Goal: Task Accomplishment & Management: Use online tool/utility

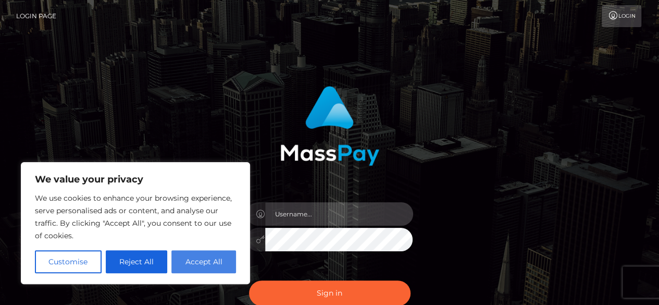
type input "[DOMAIN_NAME]"
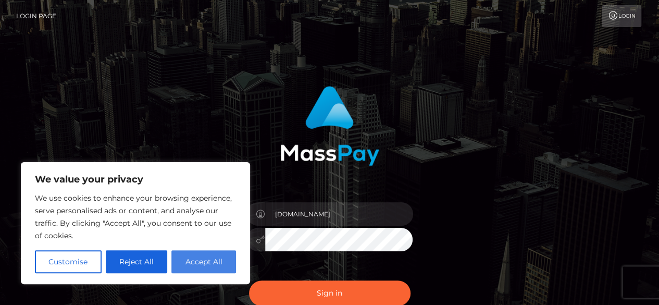
click at [196, 262] on button "Accept All" at bounding box center [203, 261] width 65 height 23
checkbox input "true"
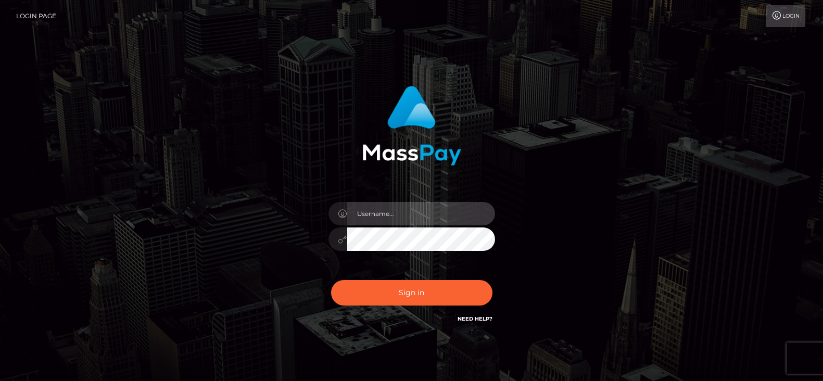
type input "fr.es"
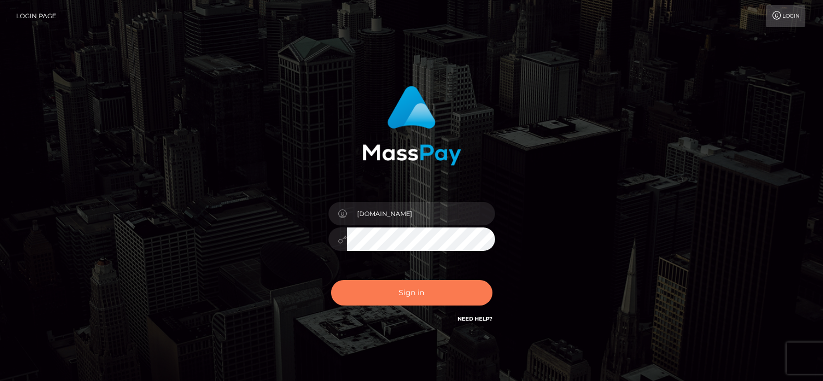
click at [401, 300] on button "Sign in" at bounding box center [411, 293] width 161 height 26
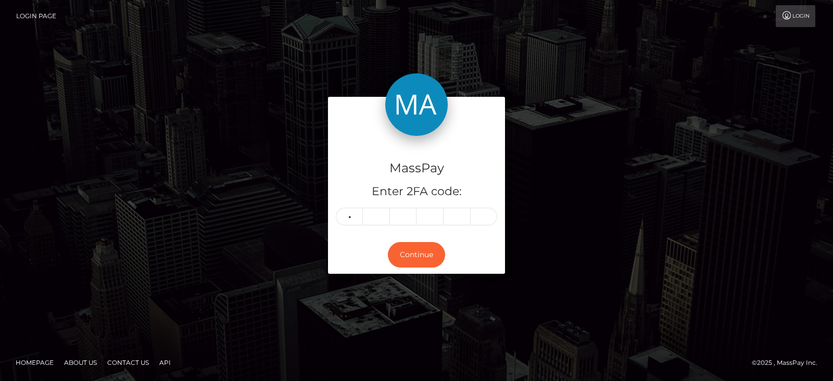
type input "7"
type input "8"
type input "2"
type input "4"
type input "2"
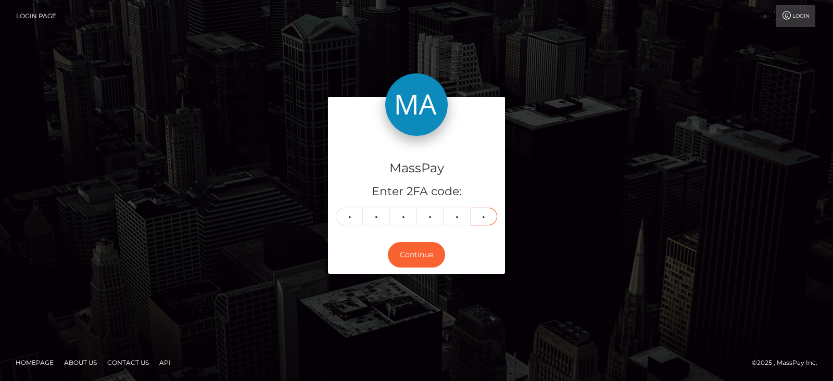
type input "5"
click at [315, 100] on div "MassPay Enter 2FA code: 7 8 2 4 2 5 782425 Continue" at bounding box center [417, 190] width 594 height 187
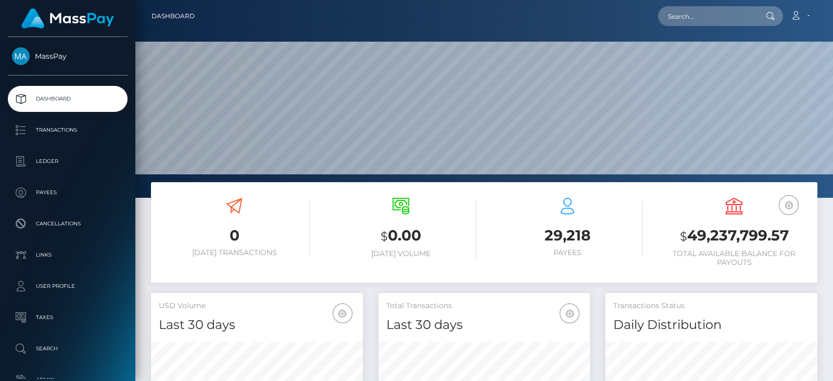
scroll to position [184, 211]
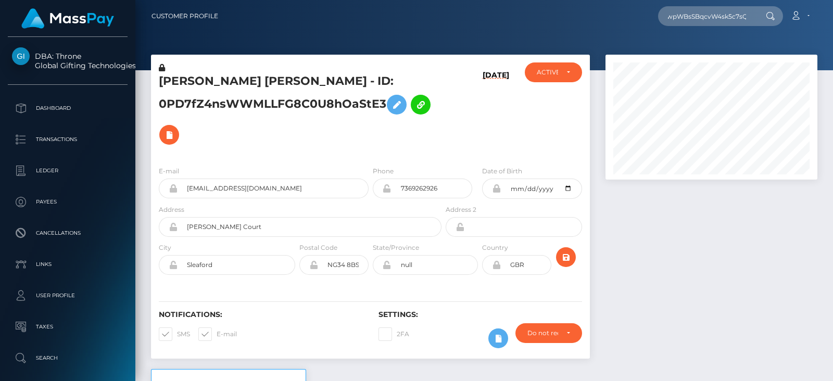
scroll to position [124, 211]
type input "A0jwpWBsSBqcvW4sk5c7sQ"
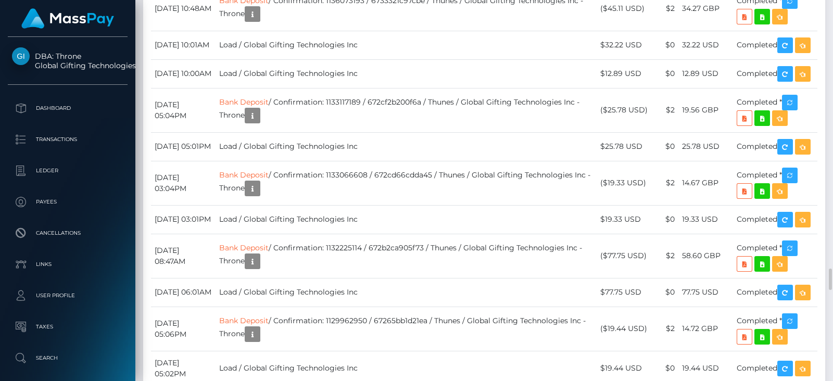
scroll to position [4792, 0]
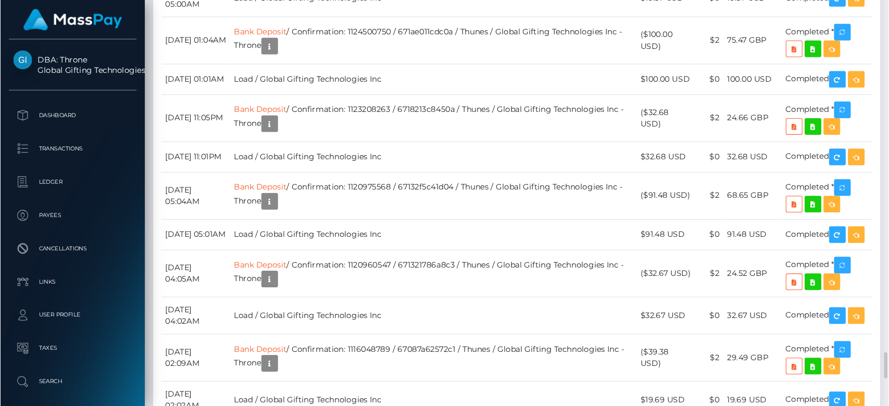
scroll to position [125, 230]
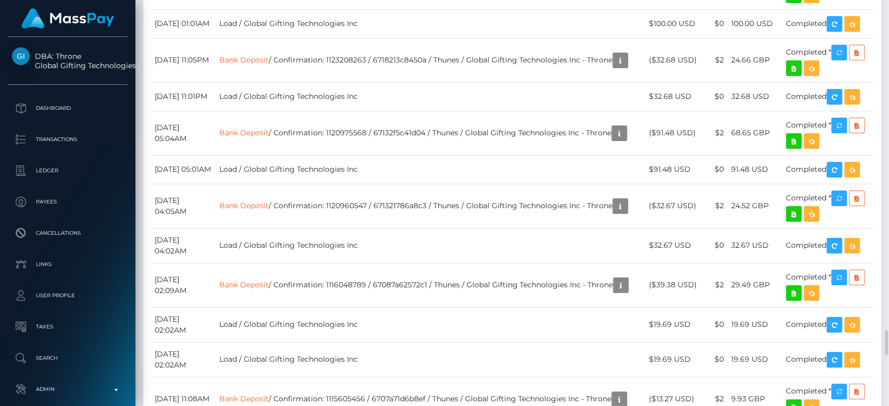
drag, startPoint x: 579, startPoint y: 6, endPoint x: 589, endPoint y: 192, distance: 186.1
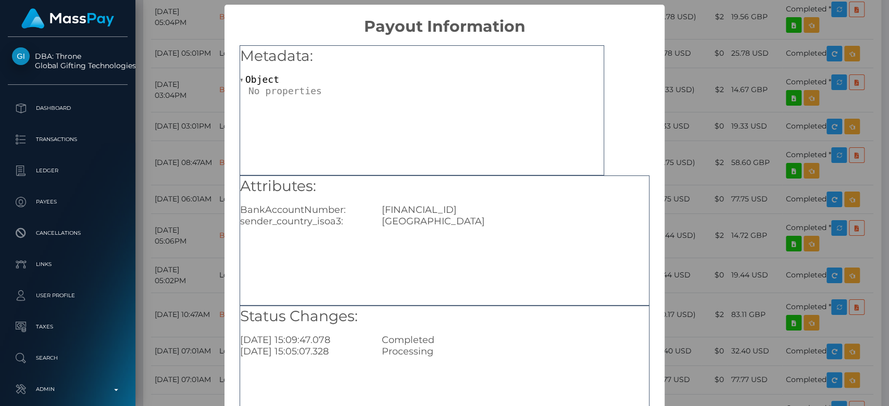
click at [456, 210] on div "GB35HLFX11070711534863" at bounding box center [515, 209] width 283 height 11
copy div "GB35HLFX11070711534863"
click at [727, 197] on div "× Payout Information Metadata: Object Attributes: BankAccountNumber: GB35HLFX11…" at bounding box center [444, 203] width 889 height 406
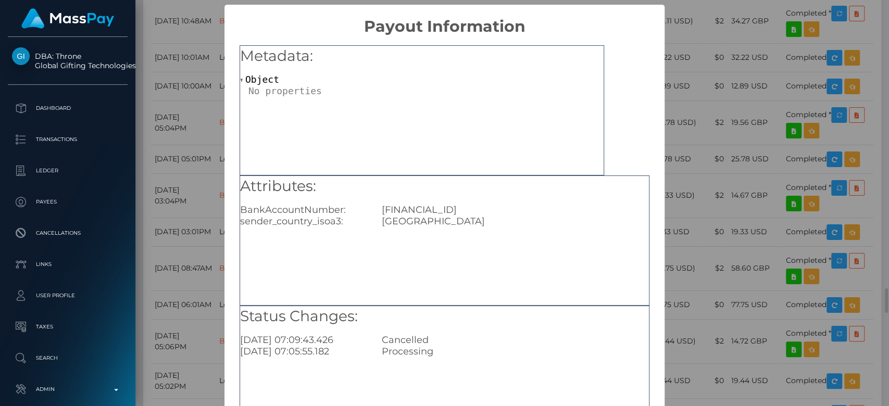
scroll to position [0, 0]
click at [694, 249] on div "× Payout Information Metadata: Object Attributes: BankAccountNumber: GB35HLFX11…" at bounding box center [444, 203] width 889 height 406
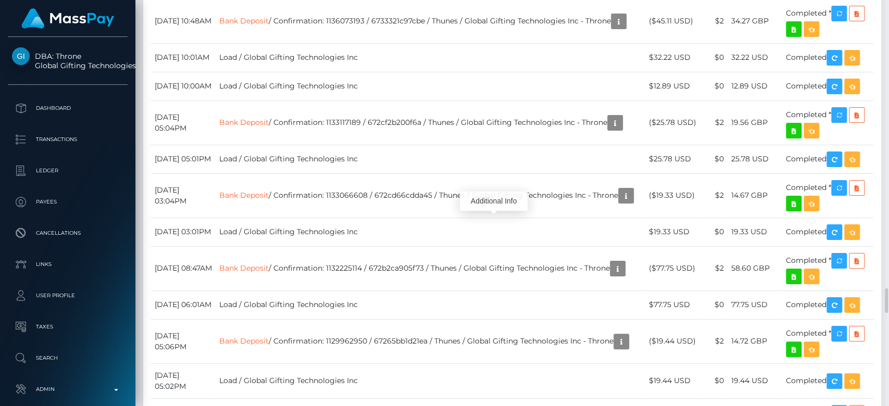
scroll to position [125, 230]
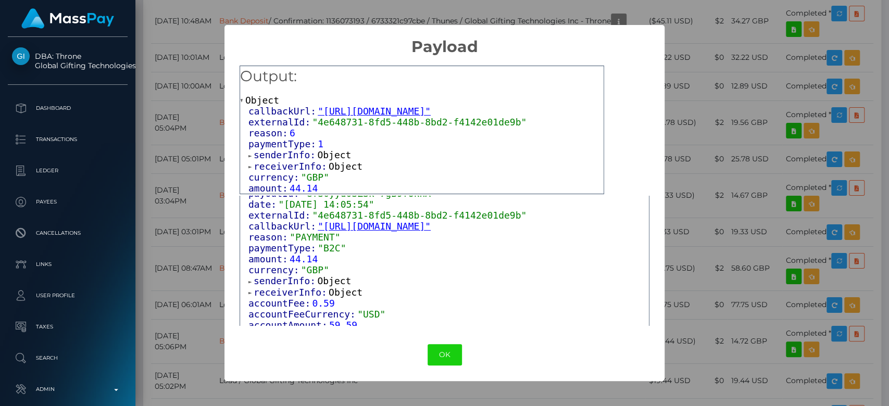
scroll to position [0, 0]
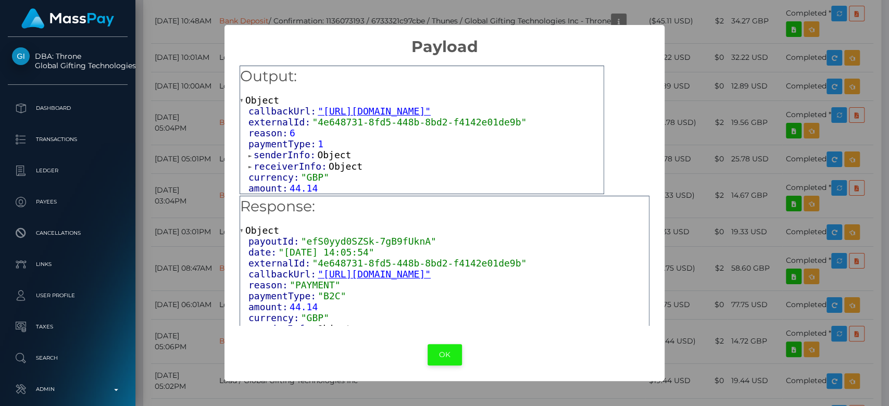
click at [447, 357] on button "OK" at bounding box center [444, 354] width 34 height 21
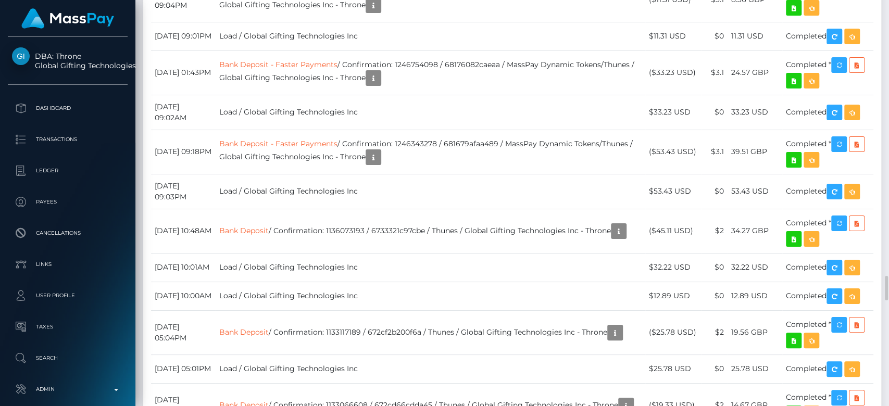
scroll to position [125, 230]
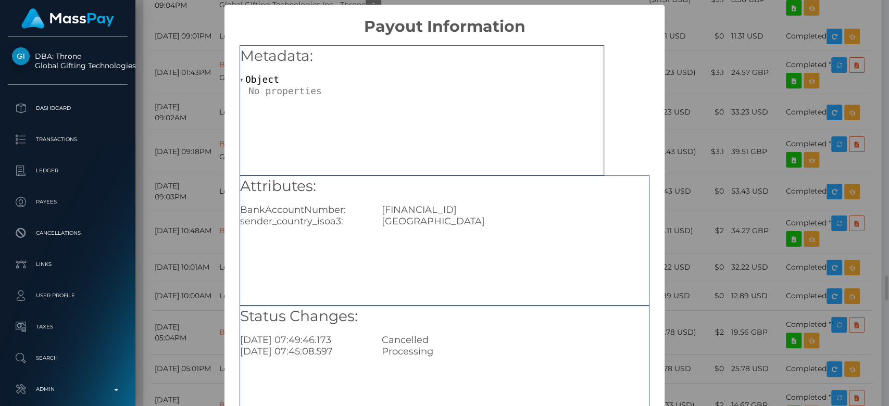
scroll to position [0, 0]
click at [709, 268] on div "× Payout Information Metadata: Object Attributes: BankAccountNumber: GB35HLFX11…" at bounding box center [444, 203] width 889 height 406
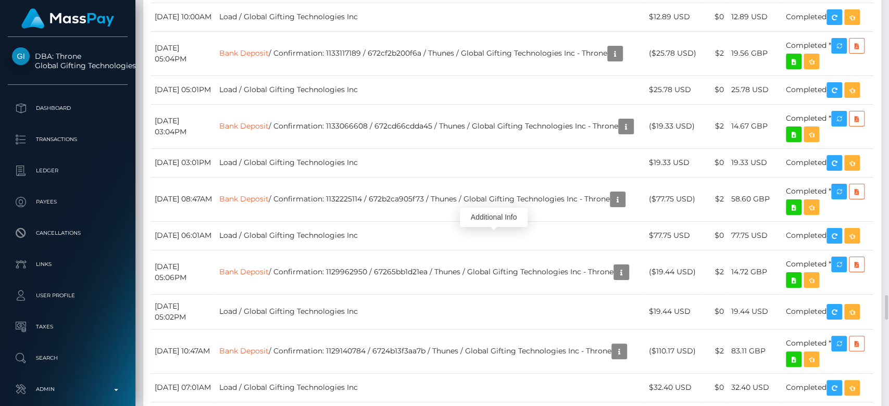
scroll to position [4801, 0]
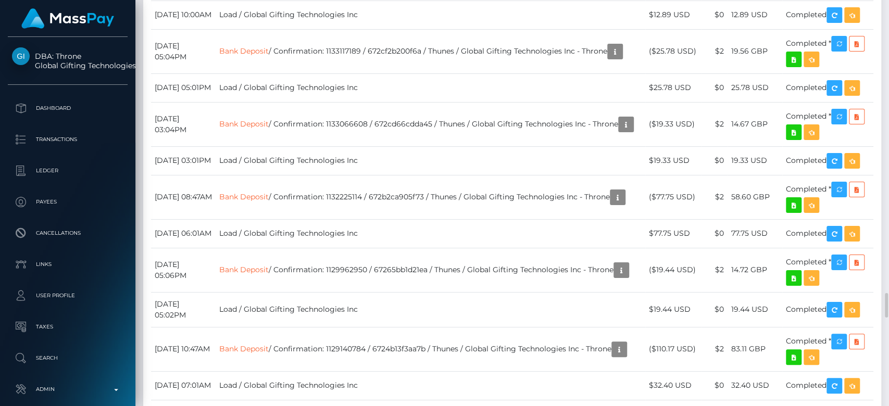
click at [462, 300] on div "Additional Info" at bounding box center [459, 290] width 68 height 26
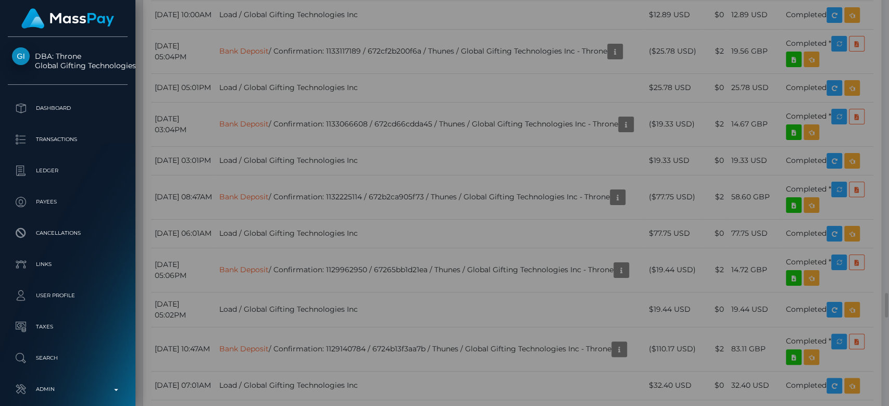
scroll to position [0, 0]
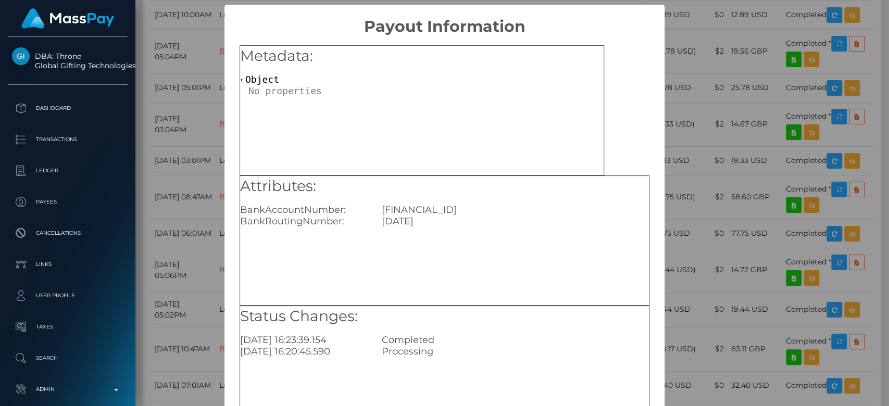
click at [660, 248] on div "× Payout Information Metadata: Object Attributes: BankAccountNumber: GB35HLFX11…" at bounding box center [444, 203] width 889 height 406
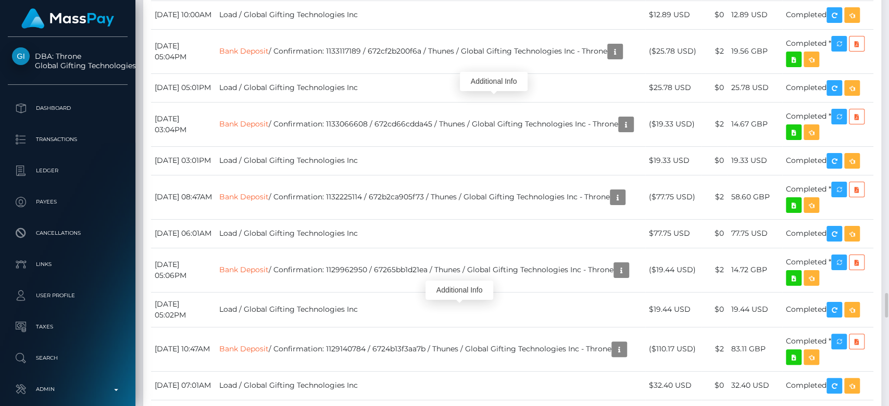
scroll to position [125, 230]
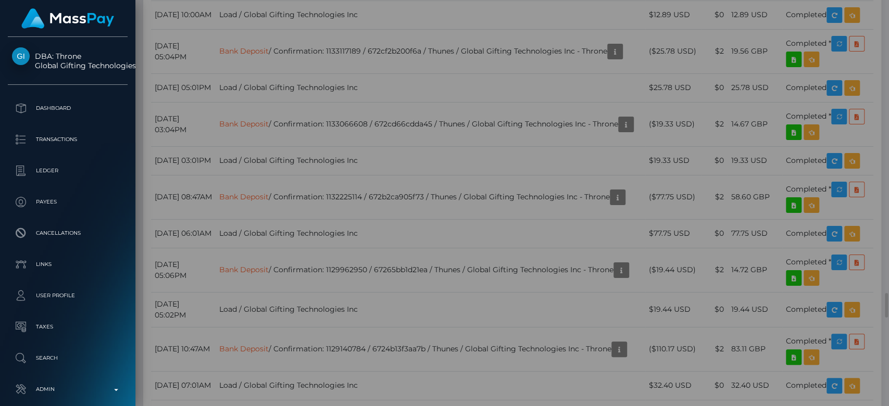
scroll to position [0, 0]
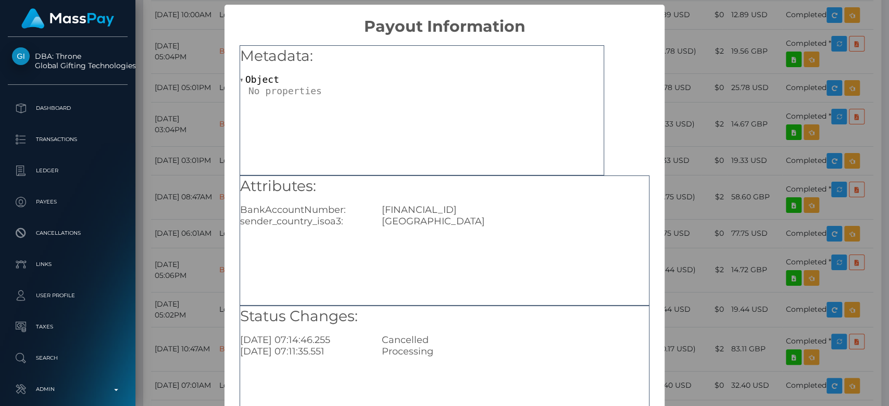
click at [720, 177] on div "× Payout Information Metadata: Object Attributes: BankAccountNumber: GB35HLFX11…" at bounding box center [444, 203] width 889 height 406
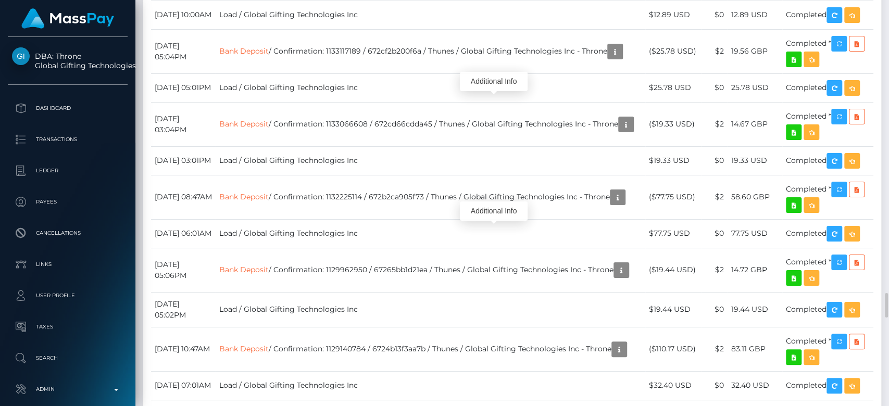
scroll to position [125, 230]
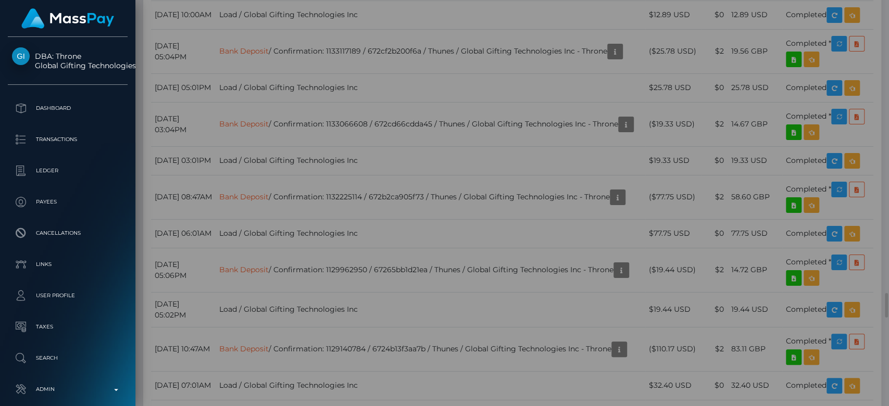
scroll to position [0, 0]
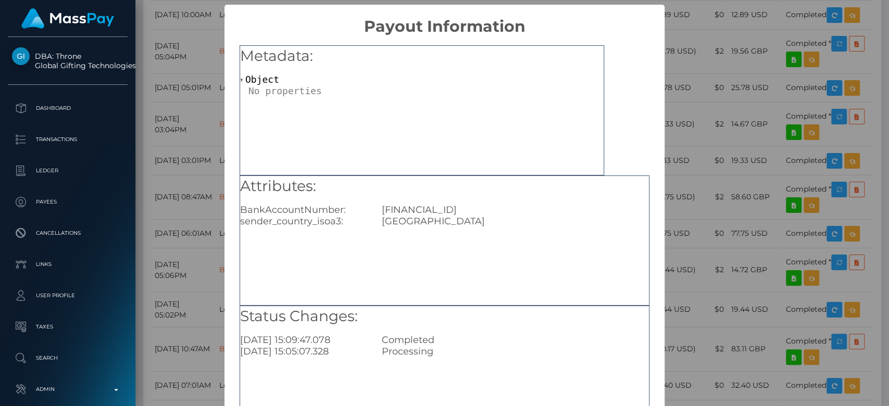
click at [691, 258] on div "× Payout Information Metadata: Object Attributes: BankAccountNumber: GB35HLFX11…" at bounding box center [444, 203] width 889 height 406
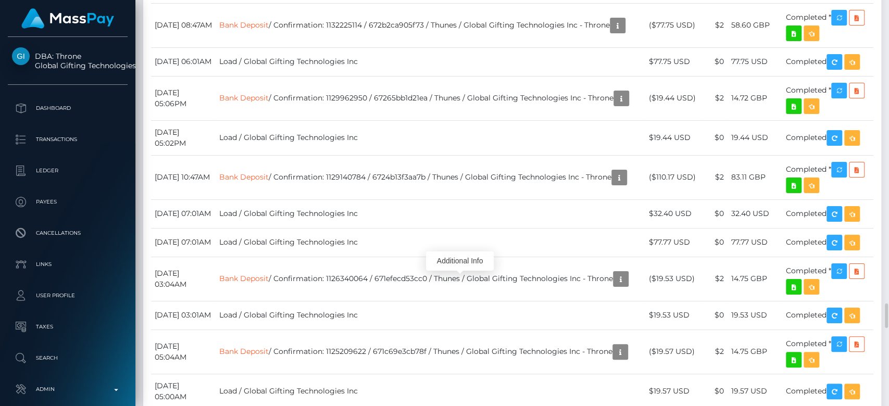
scroll to position [125, 230]
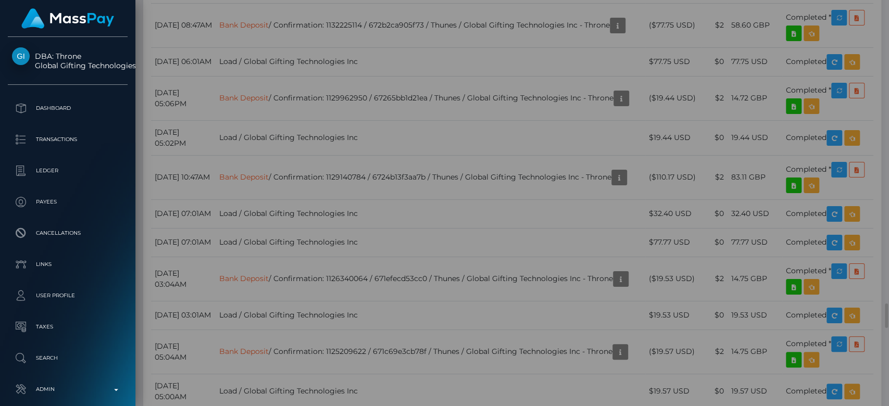
scroll to position [0, 0]
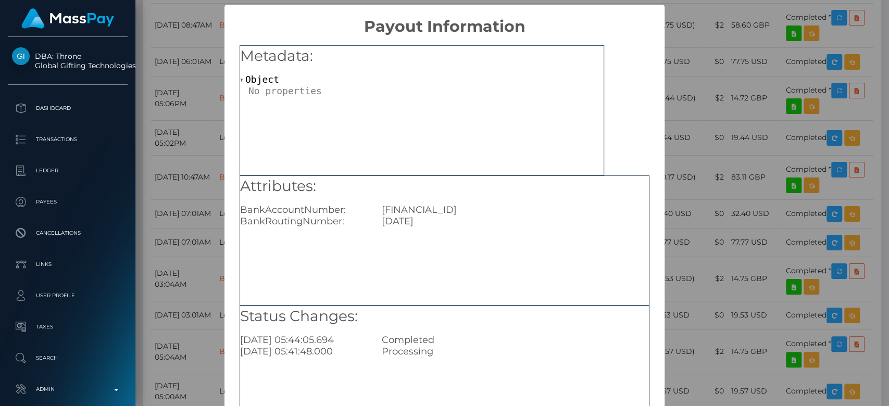
click at [687, 244] on div "× Payout Information Metadata: Object Attributes: BankAccountNumber: GB35HLFX11…" at bounding box center [444, 203] width 889 height 406
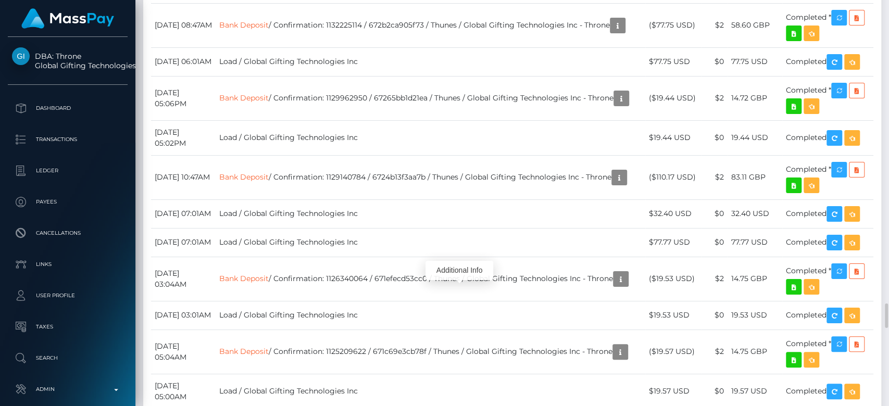
scroll to position [125, 230]
click at [495, 51] on div at bounding box center [493, 50] width 7 height 3
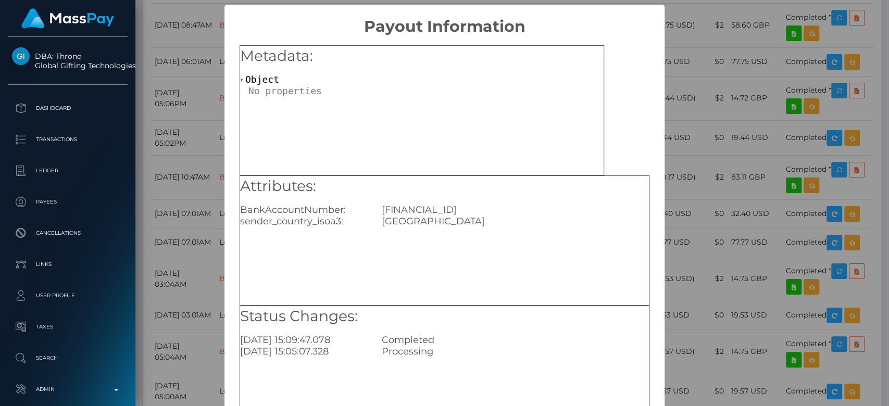
click at [704, 139] on div "× Payout Information Metadata: Object Attributes: BankAccountNumber: GB35HLFX11…" at bounding box center [444, 203] width 889 height 406
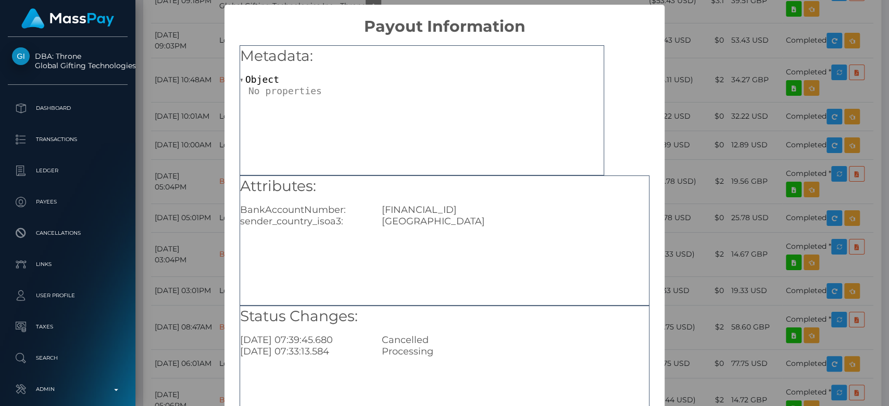
click at [691, 156] on div "× Payout Information Metadata: Object Attributes: BankAccountNumber: GB35HLFX11…" at bounding box center [444, 203] width 889 height 406
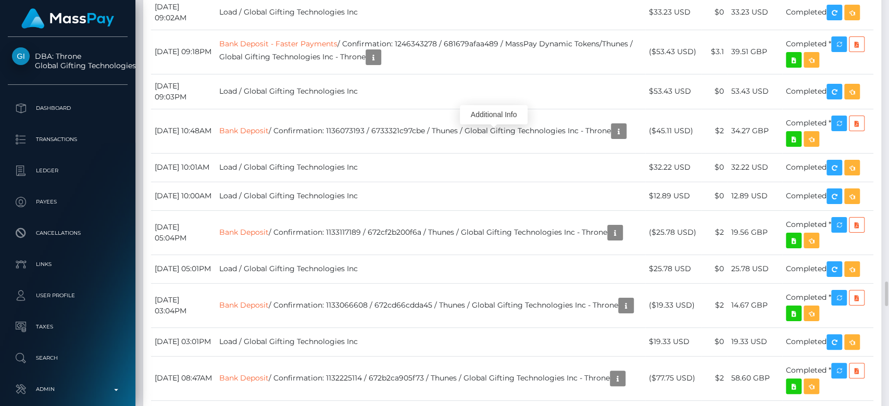
copy td "VFZTCCipQvmPlrvObEhDBg"
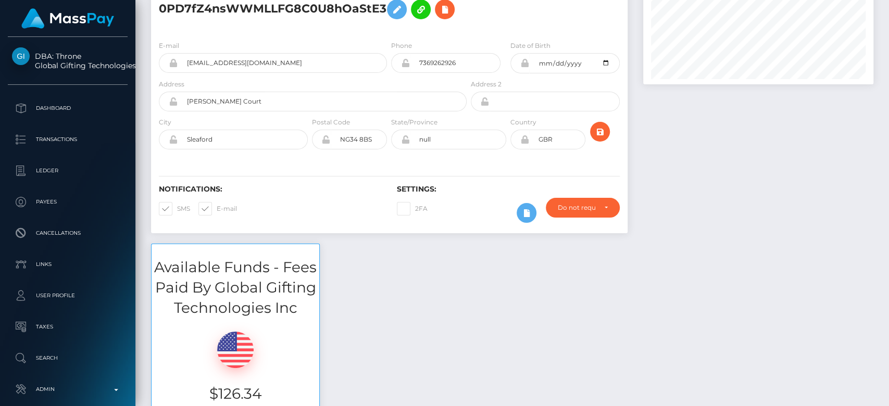
scroll to position [0, 0]
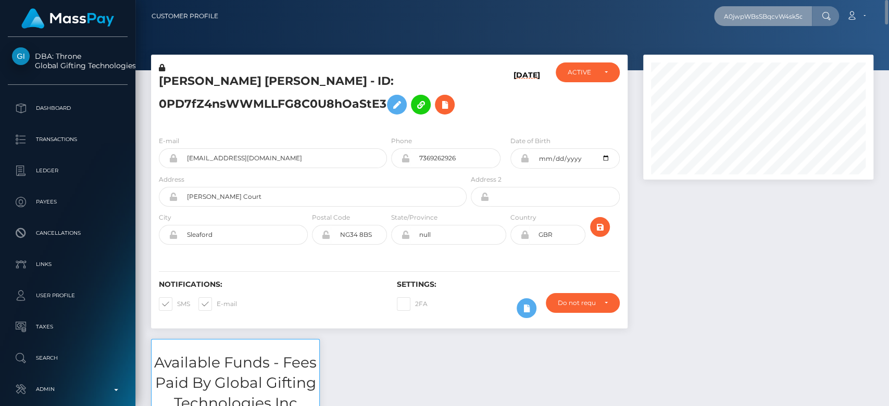
click at [771, 11] on input "A0jwpWBsSBqcvW4sk5c7sQ" at bounding box center [763, 16] width 98 height 20
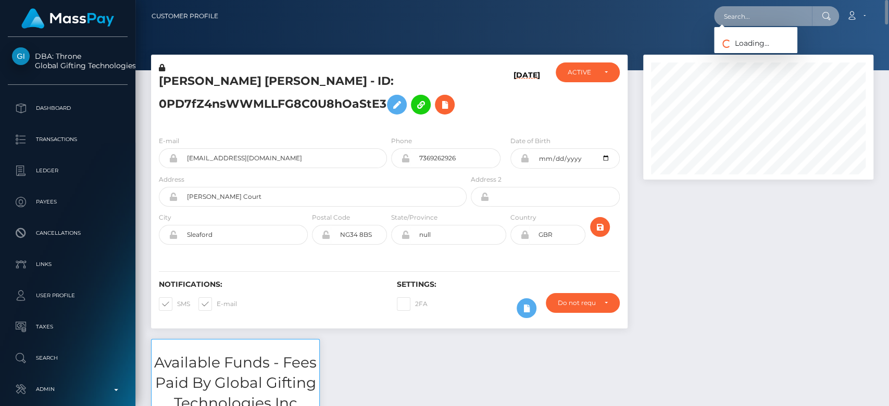
paste input "gagnemelody05@gmail.com"
type input "gagnemelody05@gmail.com"
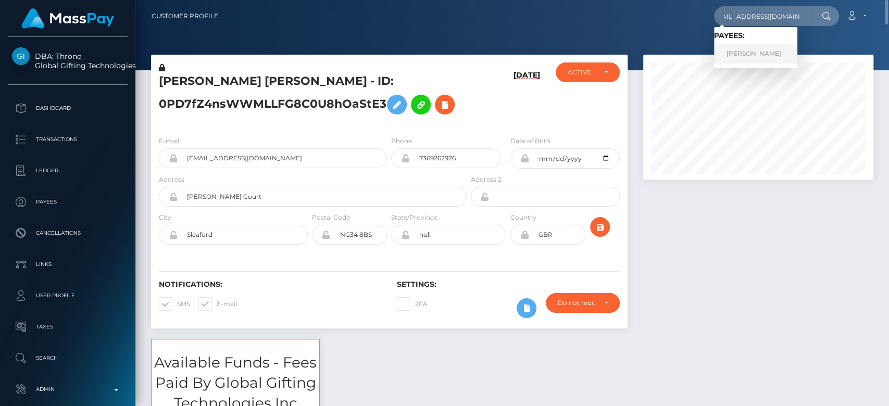
scroll to position [0, 0]
click at [760, 52] on link "melody gagne" at bounding box center [755, 53] width 83 height 19
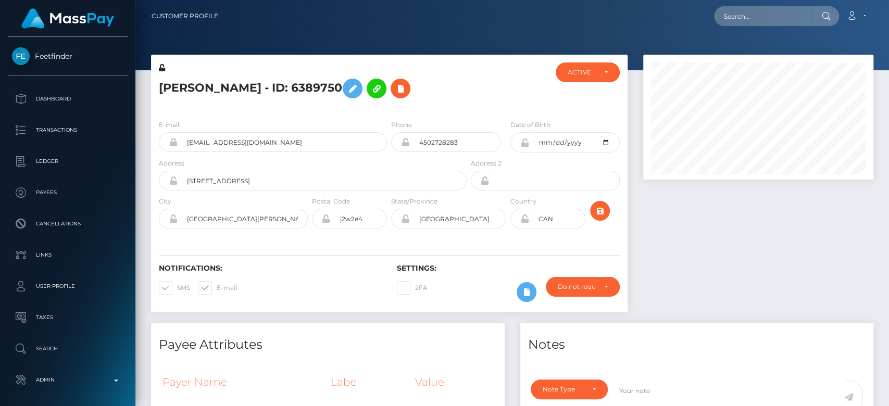
scroll to position [125, 230]
click at [699, 231] on div at bounding box center [758, 189] width 246 height 268
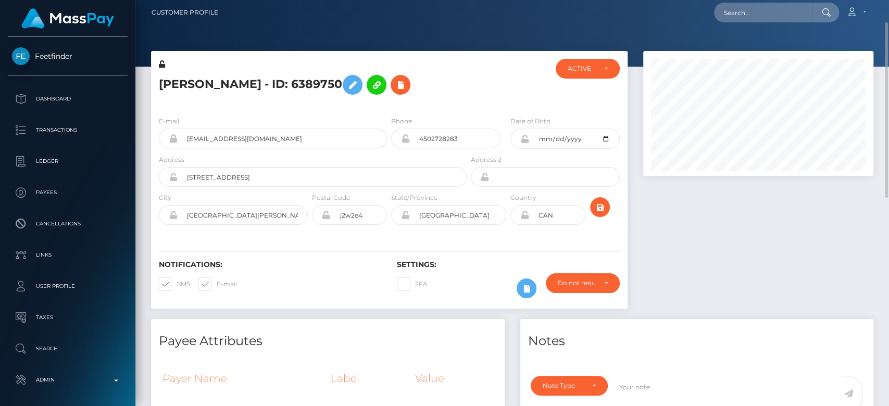
scroll to position [0, 0]
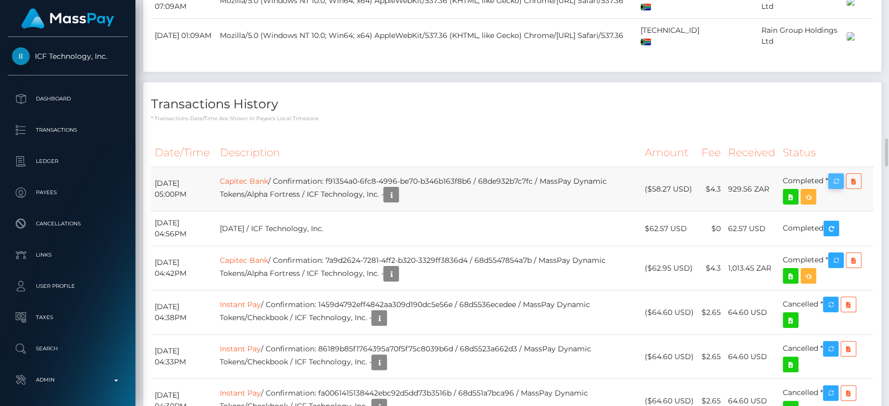
scroll to position [125, 230]
click at [842, 175] on icon "button" at bounding box center [835, 181] width 12 height 13
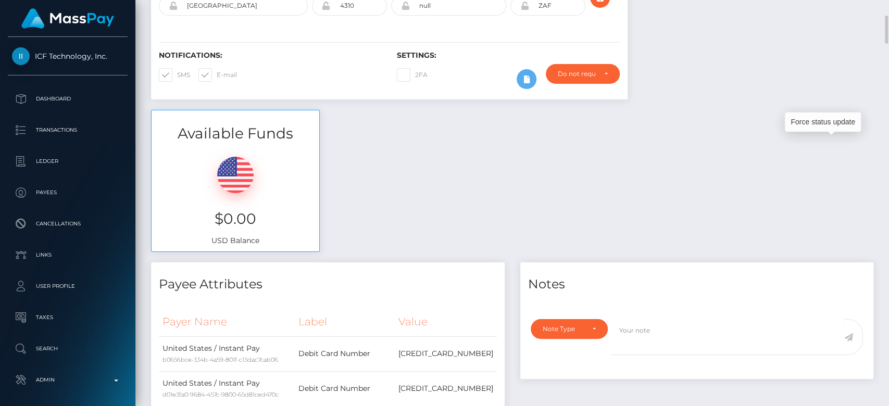
scroll to position [0, 0]
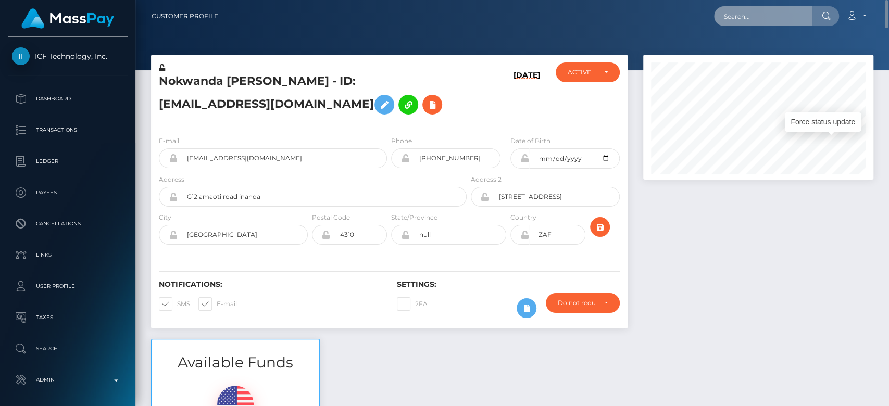
click at [745, 20] on input "text" at bounding box center [763, 16] width 98 height 20
paste input "[EMAIL_ADDRESS][DOMAIN_NAME]"
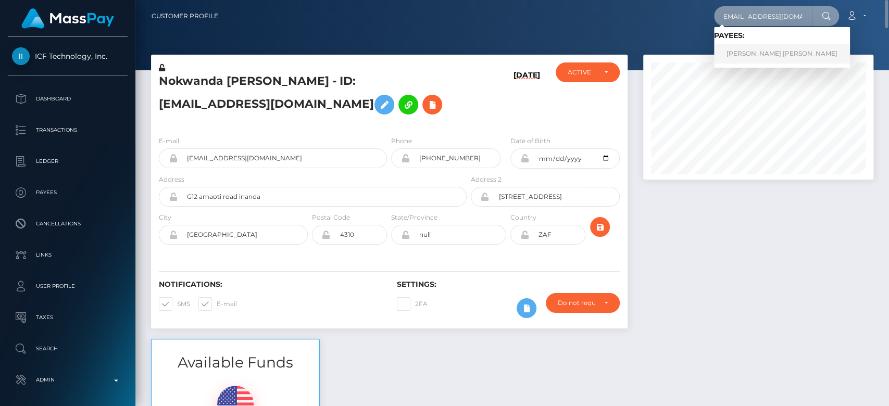
type input "nikkigray674@gmail.com"
click at [760, 51] on link "Abdou Yande Ndoye" at bounding box center [782, 53] width 136 height 19
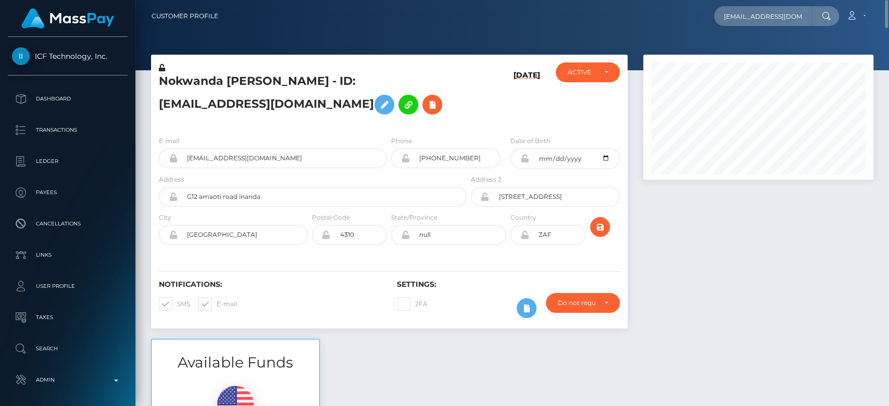
click at [725, 234] on div at bounding box center [758, 197] width 246 height 284
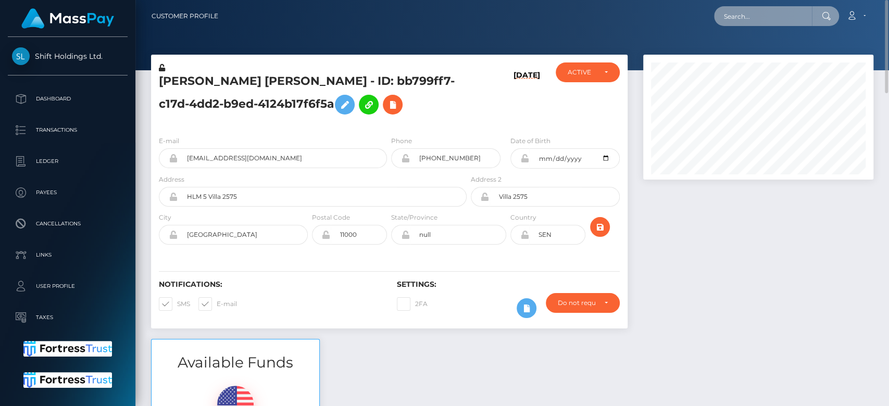
click at [805, 20] on input "text" at bounding box center [763, 16] width 98 height 20
paste input "rob3rtafoxx@gmail.com"
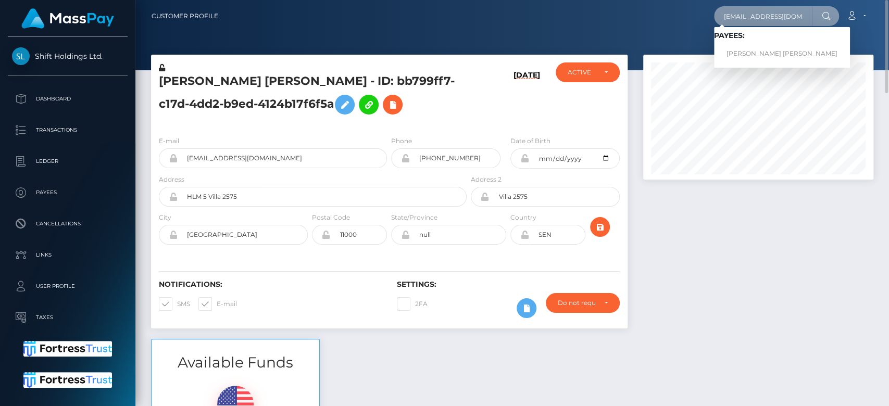
type input "rob3rtafoxx@gmail.com"
click at [748, 49] on link "RICHARD DELA CRUZ PASCUAL" at bounding box center [782, 53] width 136 height 19
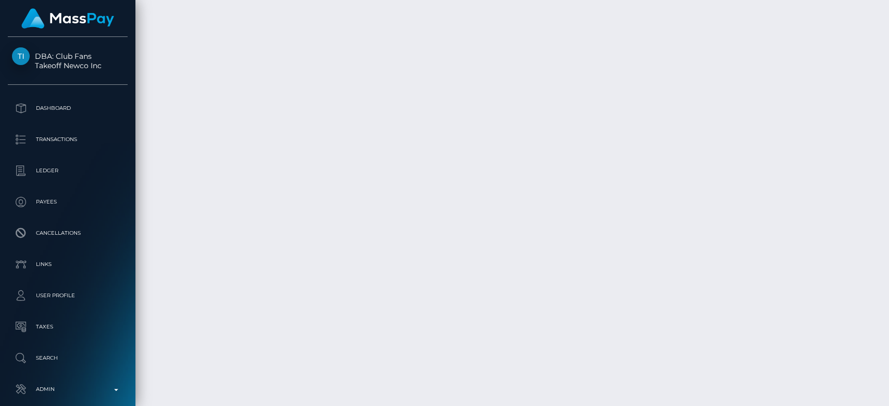
scroll to position [10723, 0]
drag, startPoint x: 529, startPoint y: 168, endPoint x: 553, endPoint y: 143, distance: 35.0
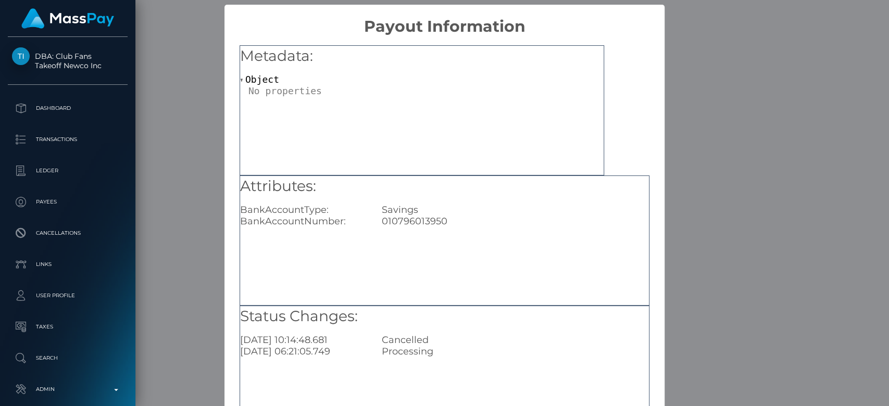
click at [681, 197] on div "× Payout Information Metadata: Object Attributes: BankAccountType: Savings Bank…" at bounding box center [444, 203] width 889 height 406
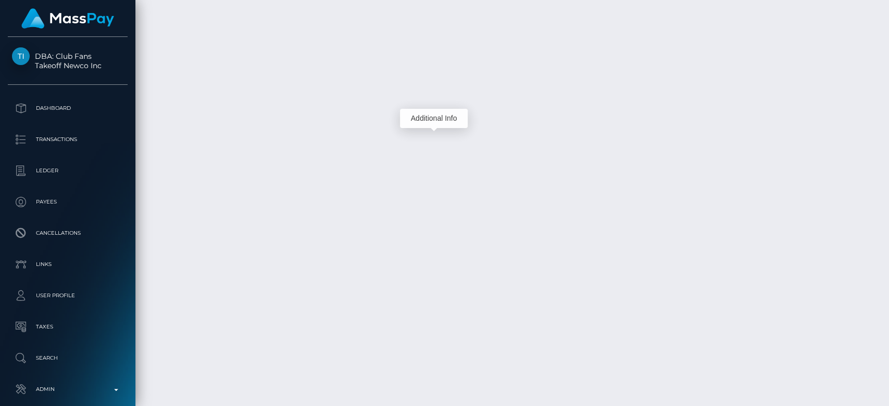
scroll to position [10723, 0]
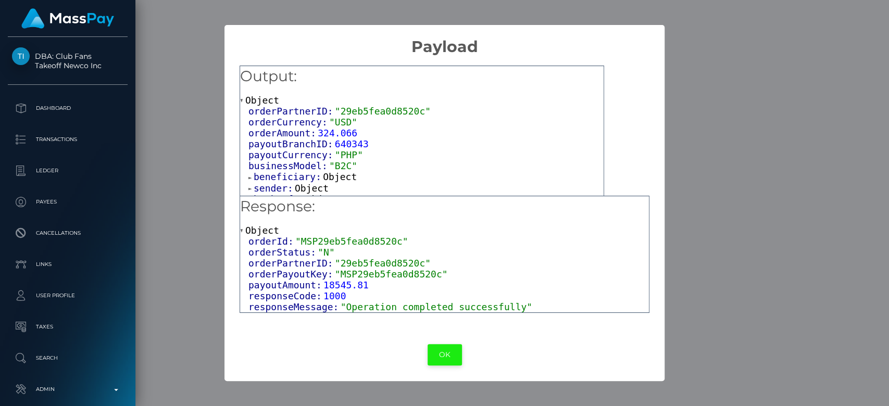
click at [455, 365] on button "OK" at bounding box center [444, 354] width 34 height 21
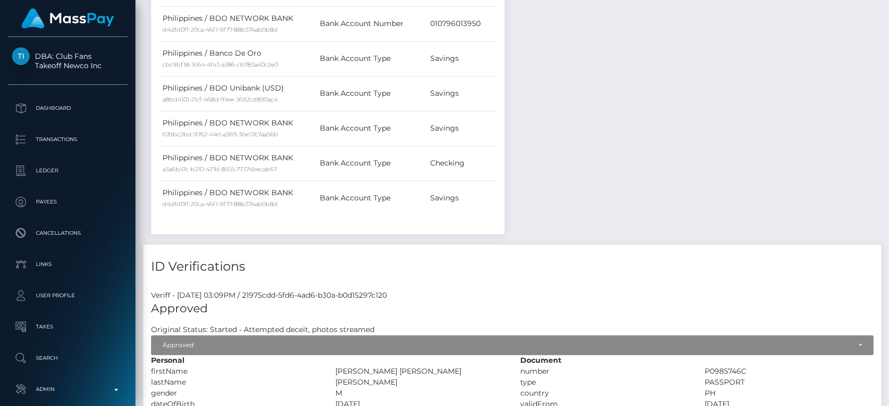
scroll to position [125, 230]
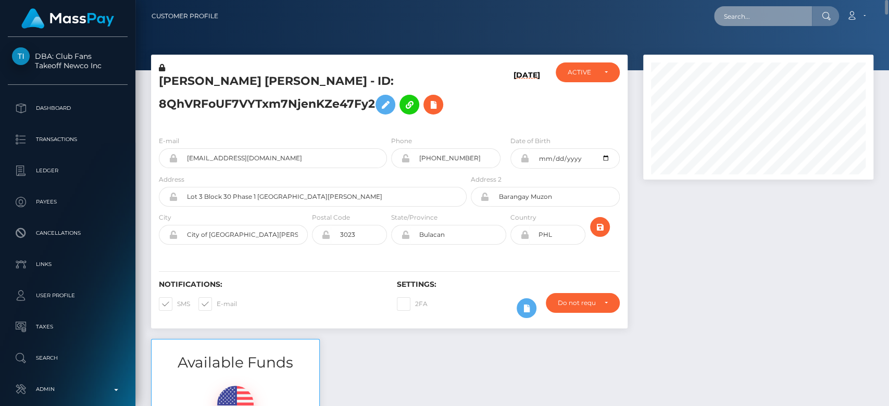
click at [777, 11] on input "text" at bounding box center [763, 16] width 98 height 20
paste input "pisanello.ilaria@gmail.com"
type input "pisanello.ilaria@gmail.com"
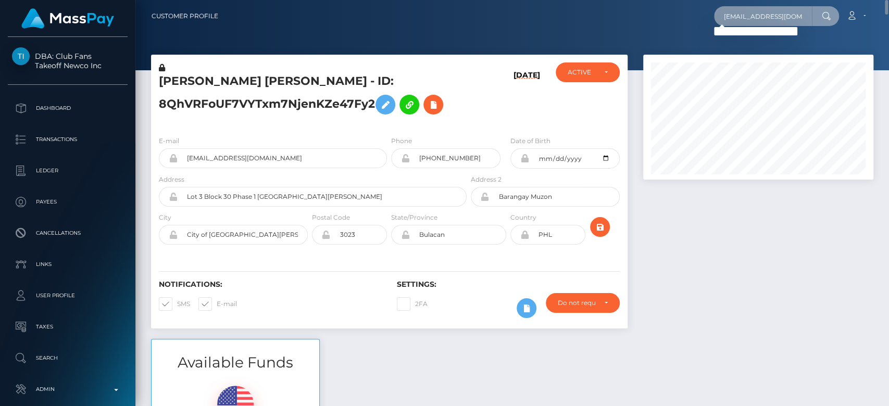
click at [752, 21] on input "pisanello.ilaria@gmail.com" at bounding box center [763, 16] width 98 height 20
paste input "_54ddddc9-8430-11f0-8023-0266f44cc279"
type input "54ddddc9-8430-11f0-8023-0266f44cc279"
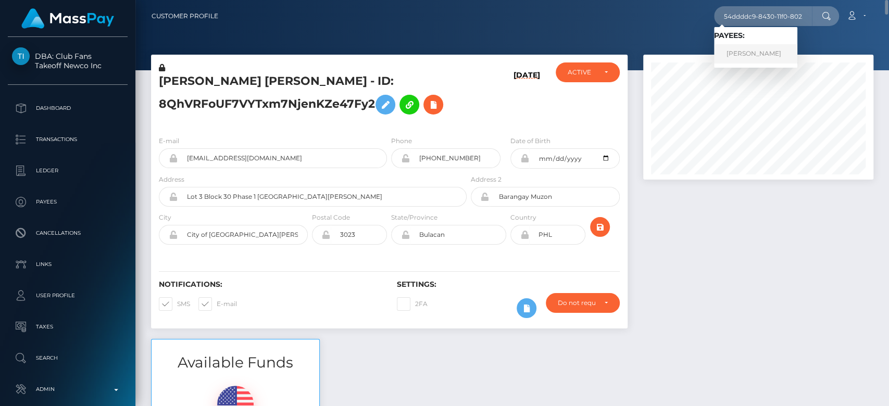
click at [761, 51] on link "Ilaria ila Pisanello" at bounding box center [755, 53] width 83 height 19
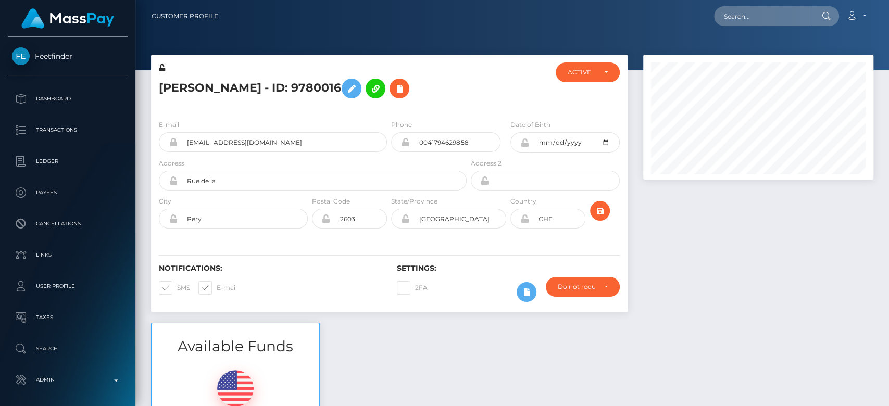
scroll to position [125, 230]
click at [761, 247] on div at bounding box center [758, 189] width 246 height 268
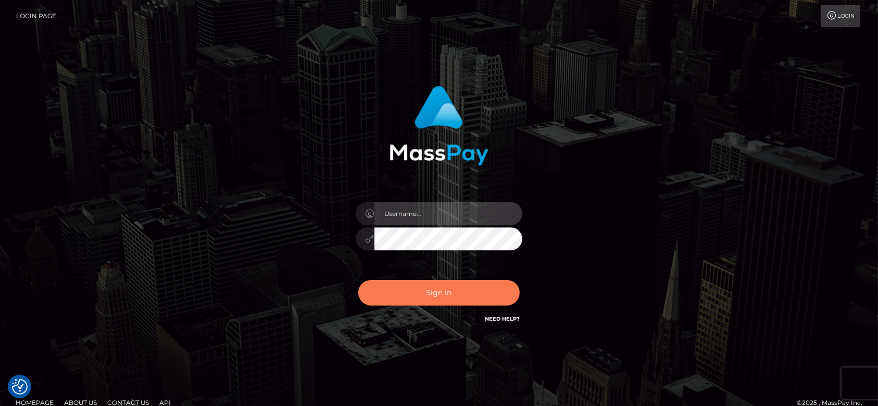
type input "[DOMAIN_NAME]"
click at [463, 291] on button "Sign in" at bounding box center [438, 293] width 161 height 26
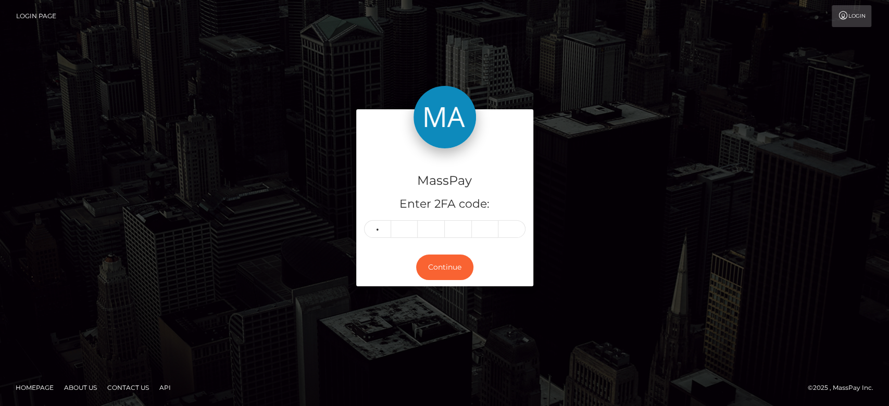
type input "7"
type input "5"
type input "9"
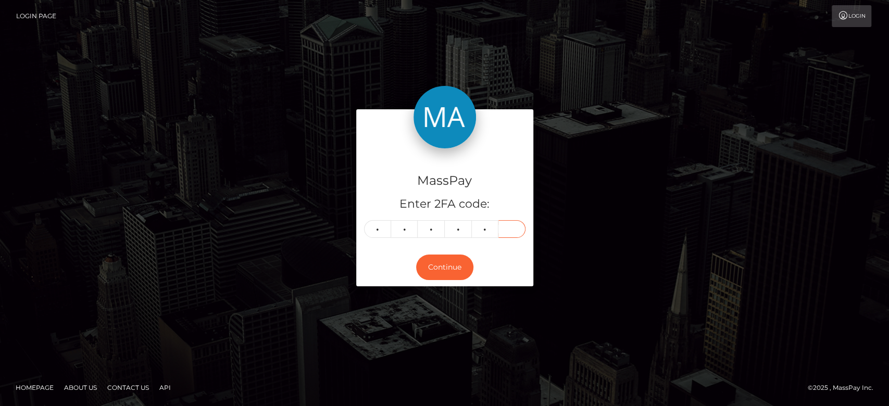
type input "1"
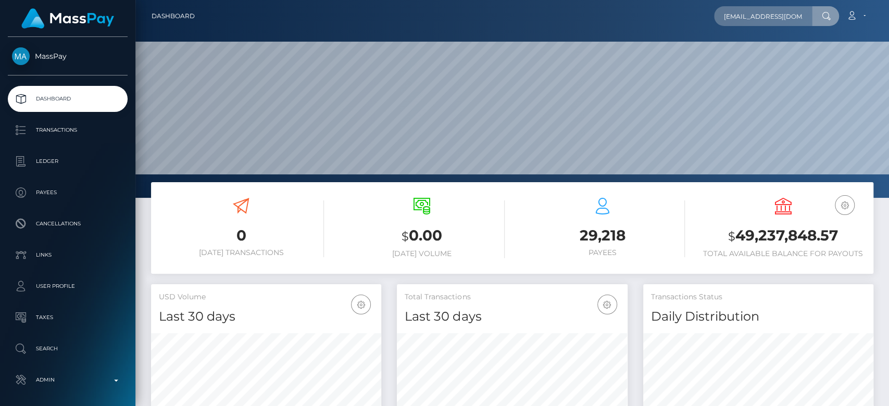
scroll to position [0, 4]
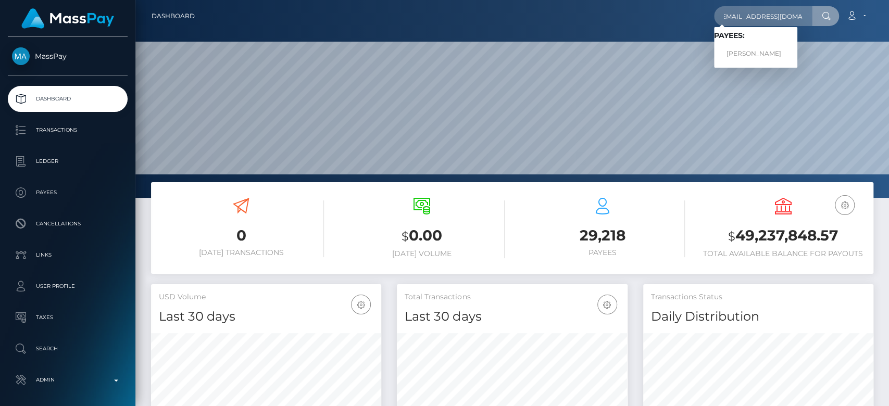
type input "[EMAIL_ADDRESS][DOMAIN_NAME]"
click at [772, 50] on link "Nainoa Villierme" at bounding box center [755, 53] width 83 height 19
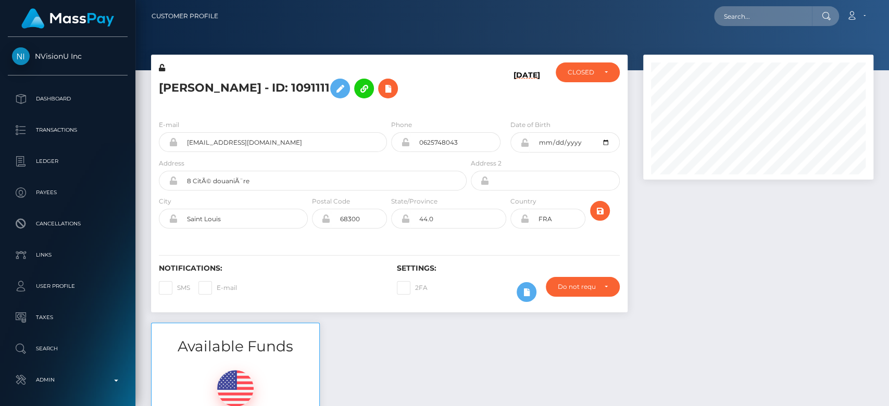
scroll to position [125, 230]
click at [689, 213] on div at bounding box center [758, 189] width 246 height 268
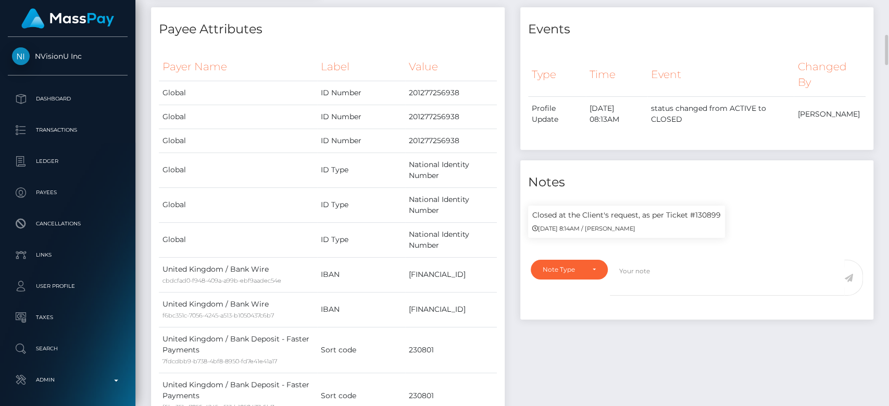
click at [636, 166] on div "Notes" at bounding box center [697, 175] width 354 height 31
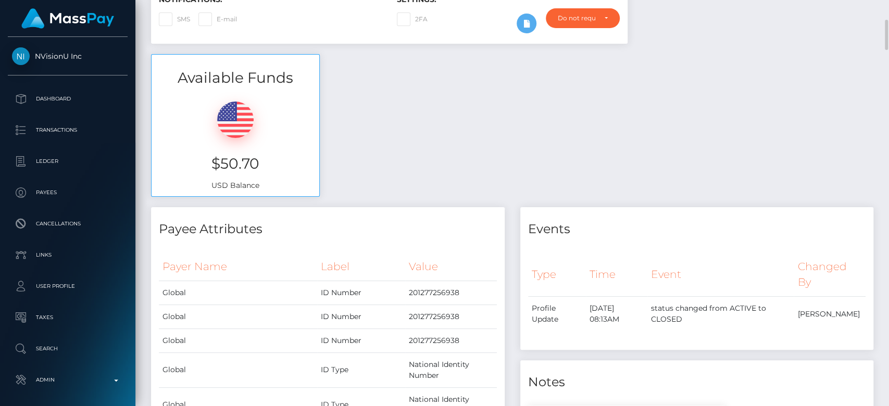
scroll to position [0, 0]
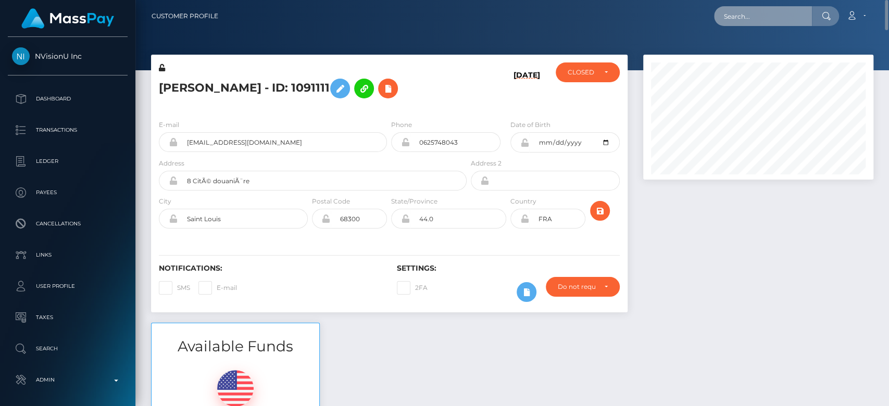
click at [756, 10] on input "text" at bounding box center [763, 16] width 98 height 20
paste input "[EMAIL_ADDRESS][DOMAIN_NAME]"
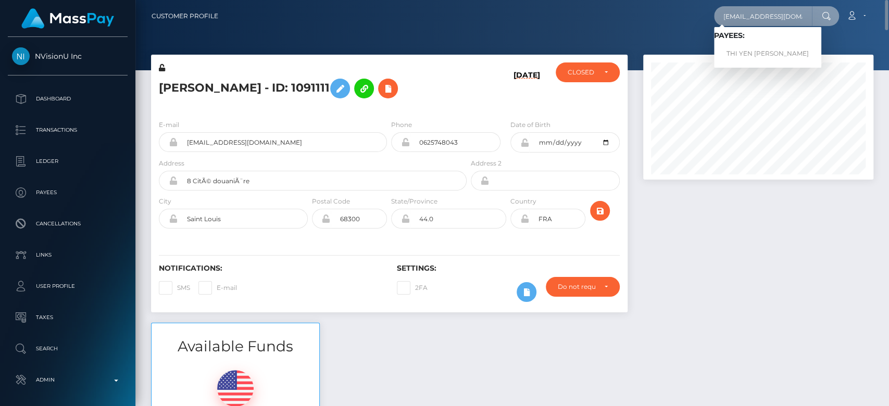
type input "[EMAIL_ADDRESS][DOMAIN_NAME]"
click at [766, 51] on link "THI YEN ANH LE" at bounding box center [767, 53] width 107 height 19
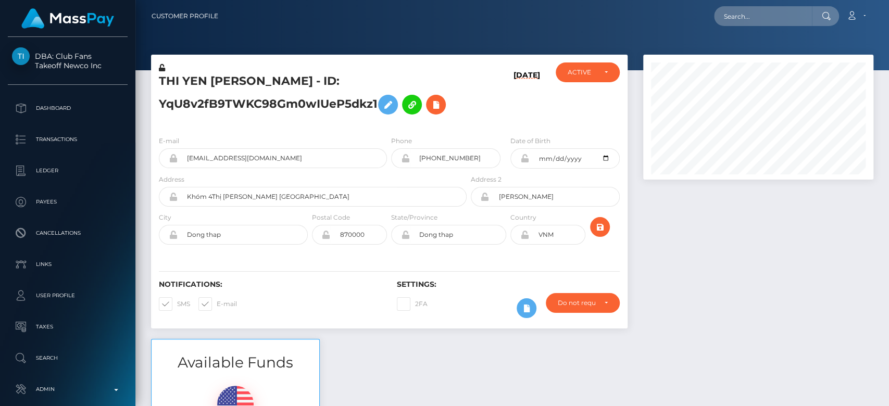
scroll to position [125, 230]
click at [745, 14] on input "text" at bounding box center [763, 16] width 98 height 20
paste input "[EMAIL_ADDRESS][DOMAIN_NAME]"
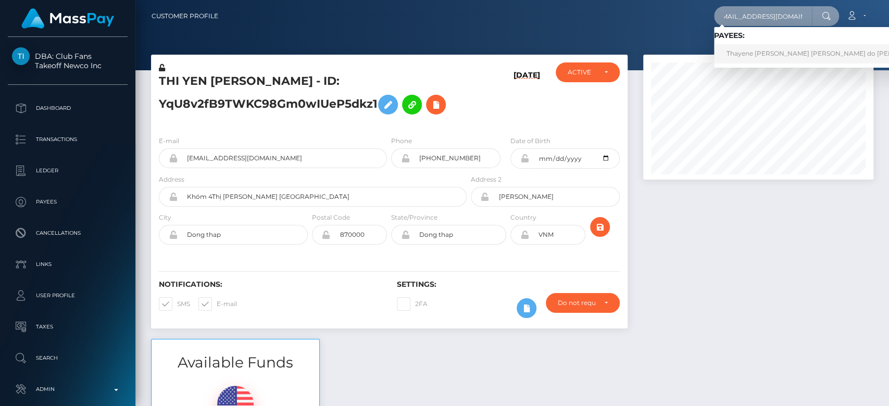
type input "[EMAIL_ADDRESS][DOMAIN_NAME]"
click at [759, 53] on link "Thayene [PERSON_NAME] [PERSON_NAME] do [PERSON_NAME]" at bounding box center [829, 53] width 230 height 19
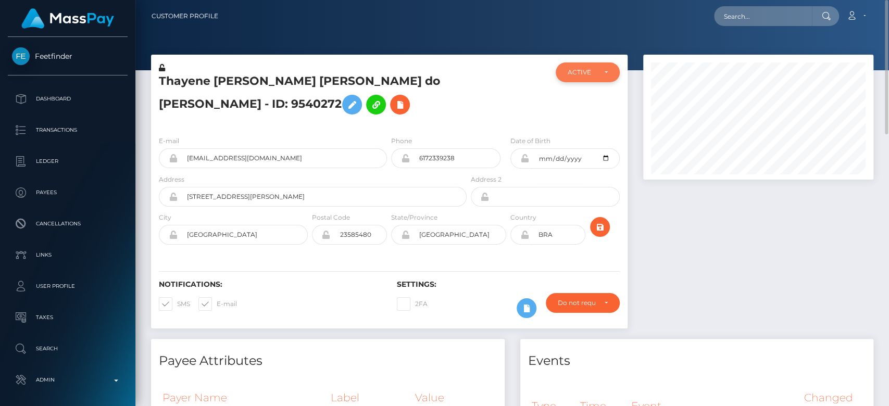
click at [587, 78] on div "ACTIVE" at bounding box center [588, 72] width 64 height 20
click at [579, 144] on span "CLOSED" at bounding box center [581, 144] width 27 height 9
select select "CLOSED"
click at [217, 306] on span at bounding box center [217, 304] width 0 height 8
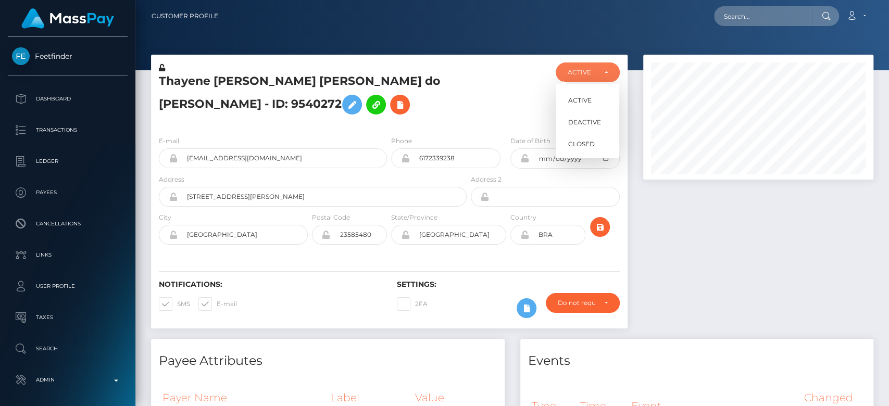
click at [217, 304] on input "E-mail" at bounding box center [220, 300] width 7 height 7
checkbox input "false"
click at [177, 306] on span at bounding box center [177, 304] width 0 height 8
click at [177, 304] on input "SMS" at bounding box center [180, 300] width 7 height 7
checkbox input "false"
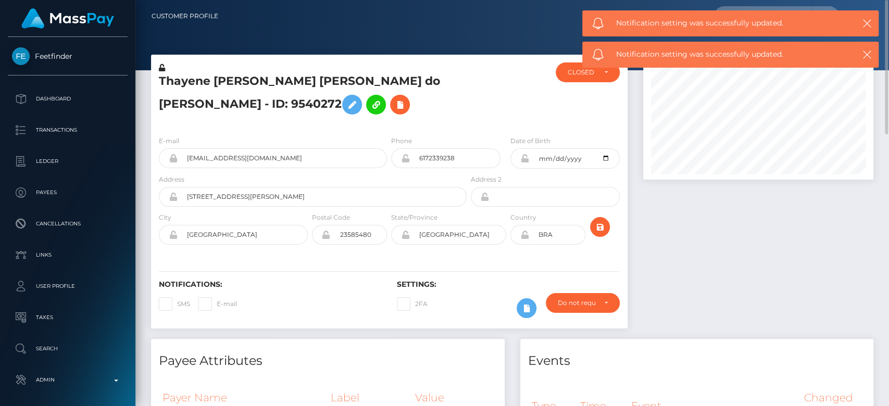
click at [702, 234] on div at bounding box center [758, 197] width 246 height 284
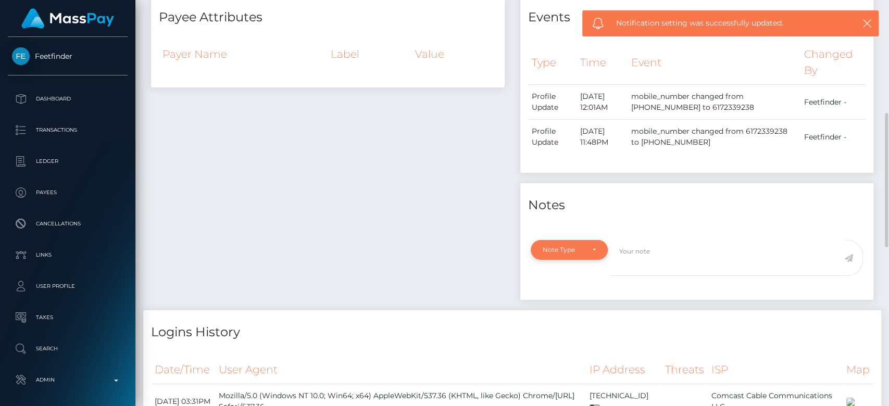
scroll to position [345, 0]
click at [582, 248] on div "Note Type" at bounding box center [562, 249] width 41 height 8
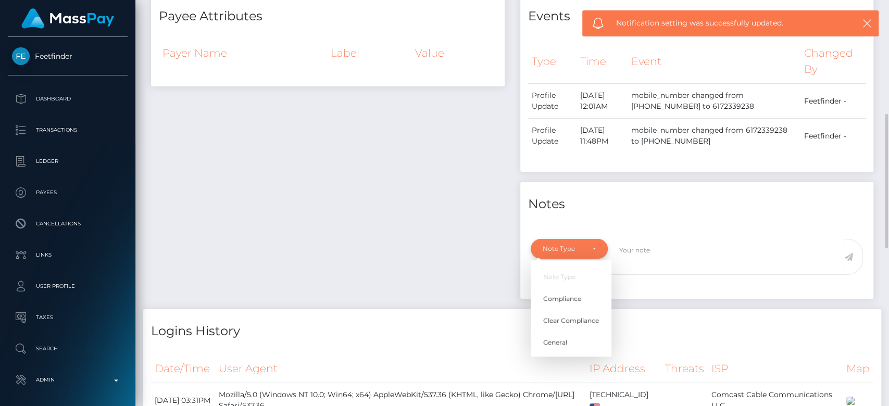
scroll to position [125, 230]
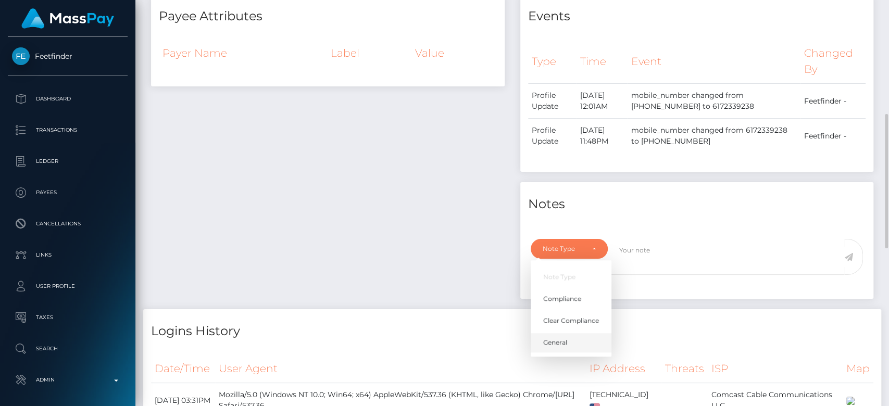
click at [560, 343] on span "General" at bounding box center [555, 342] width 24 height 9
select select "GENERAL"
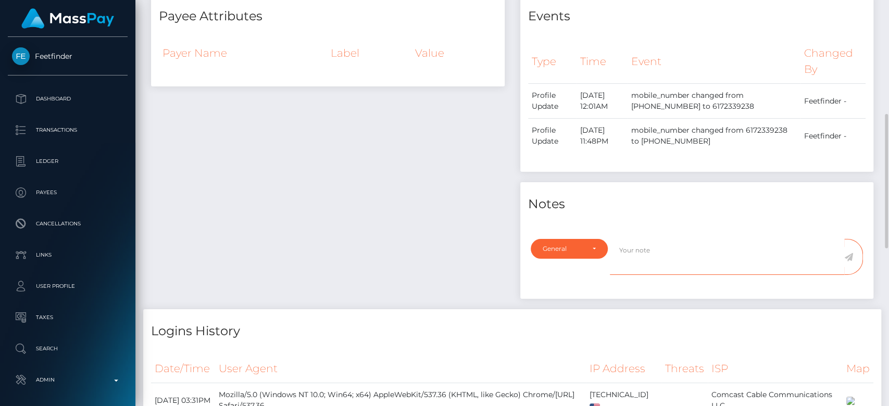
click at [628, 259] on textarea at bounding box center [727, 257] width 234 height 36
type textarea "CLOSED at payee's request, as per ticket #134000"
click at [852, 256] on icon at bounding box center [848, 257] width 9 height 8
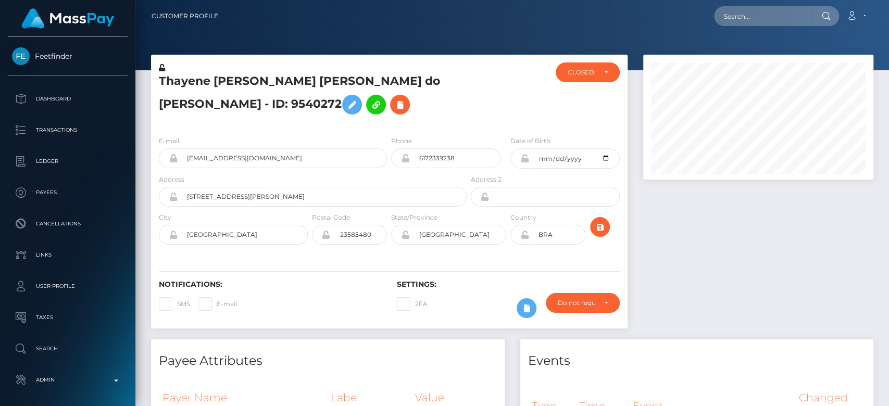
scroll to position [125, 230]
click at [708, 223] on div at bounding box center [758, 197] width 246 height 284
click at [762, 8] on input "text" at bounding box center [763, 16] width 98 height 20
paste input "neeshlin.fernandez@mail.com"
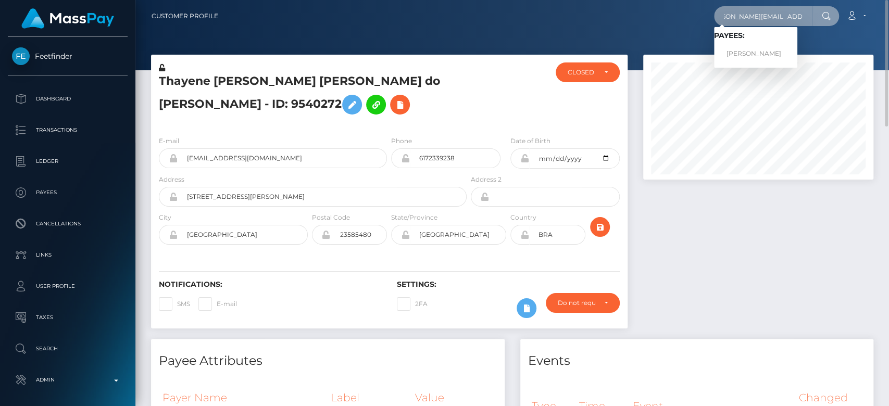
type input "neeshlin.fernandez@mail.com"
click at [760, 51] on link "Neeshlin Fernandez" at bounding box center [755, 53] width 83 height 19
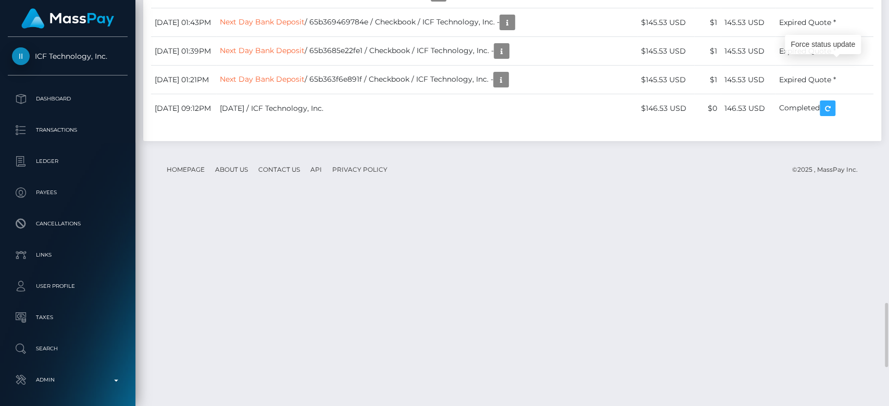
scroll to position [125, 230]
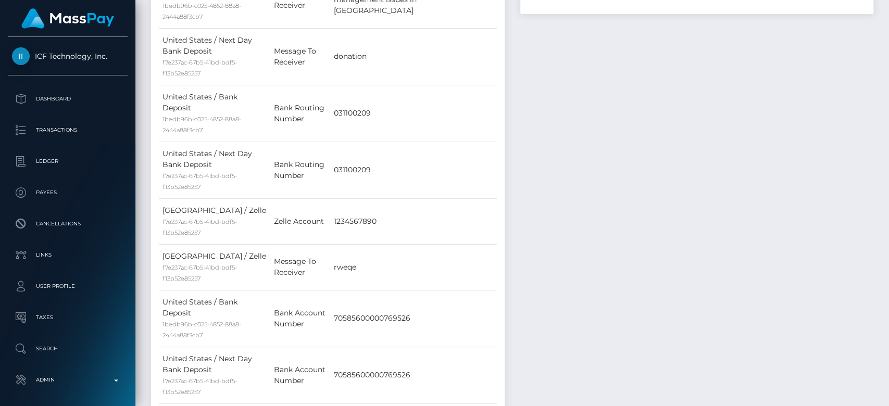
scroll to position [0, 0]
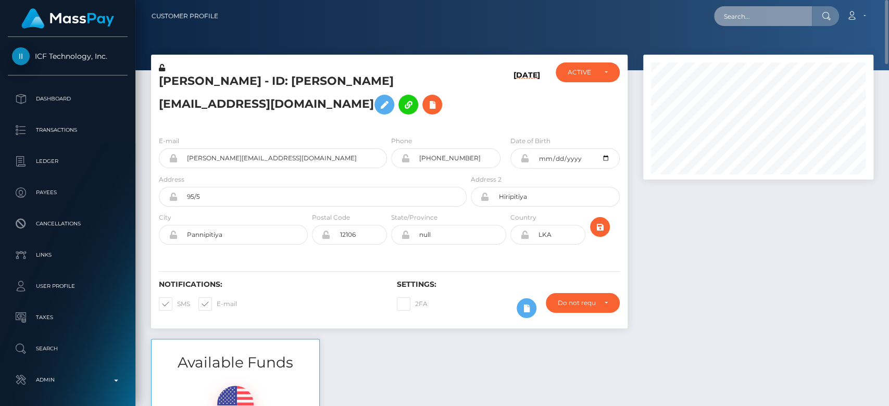
click at [775, 22] on input "text" at bounding box center [763, 16] width 98 height 20
paste input "nonadodina@gmail.com"
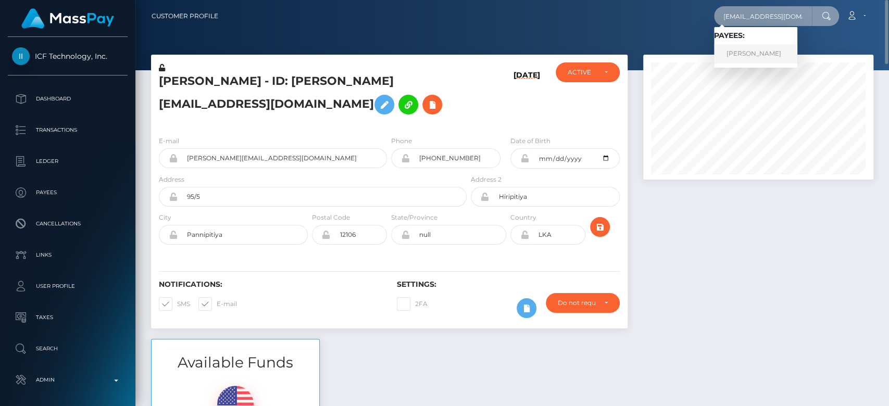
type input "nonadodina@gmail.com"
click at [755, 47] on link "DINA NONADO" at bounding box center [755, 53] width 83 height 19
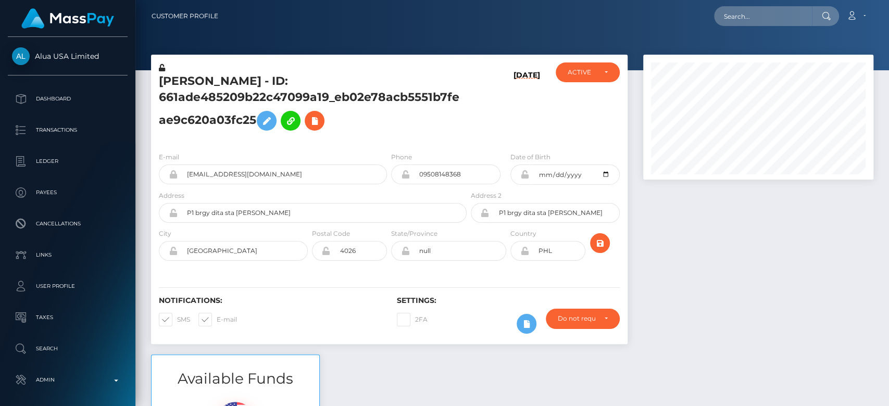
scroll to position [125, 230]
click at [794, 249] on div at bounding box center [758, 205] width 246 height 300
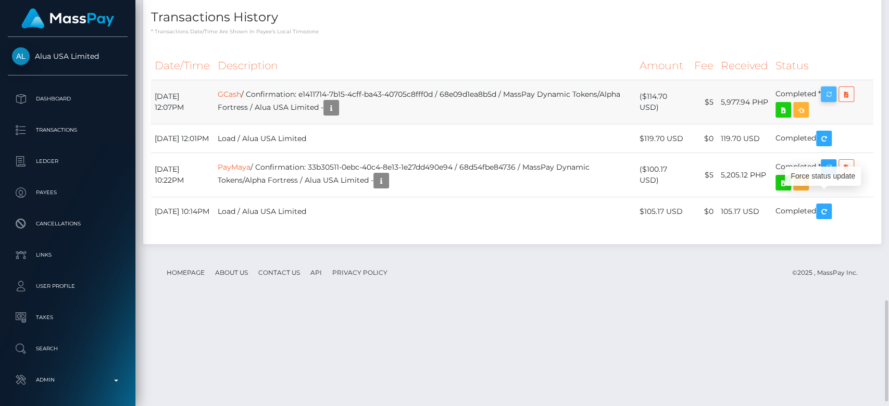
click at [830, 101] on icon "button" at bounding box center [828, 94] width 12 height 13
click at [833, 101] on icon "button" at bounding box center [828, 94] width 12 height 13
click at [337, 115] on icon "button" at bounding box center [331, 108] width 12 height 13
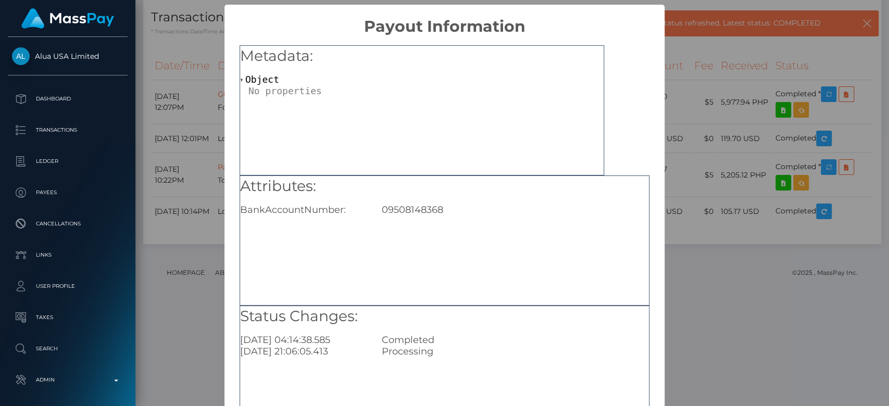
click at [710, 198] on div "× Payout Information Metadata: Object Attributes: BankAccountNumber: 0950814836…" at bounding box center [444, 203] width 889 height 406
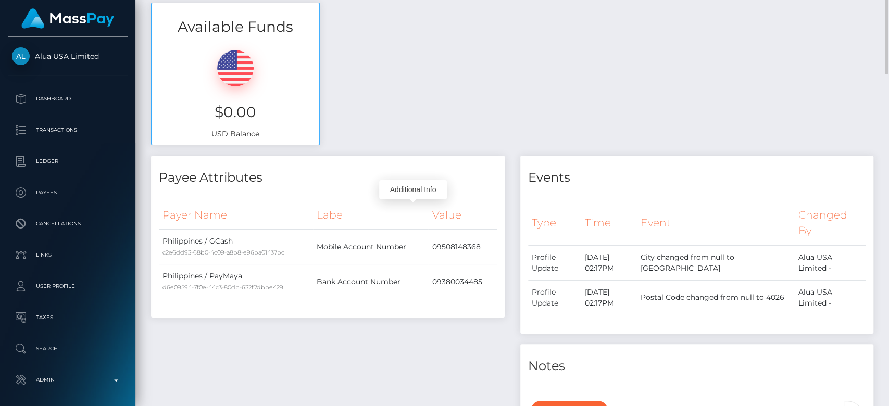
scroll to position [0, 0]
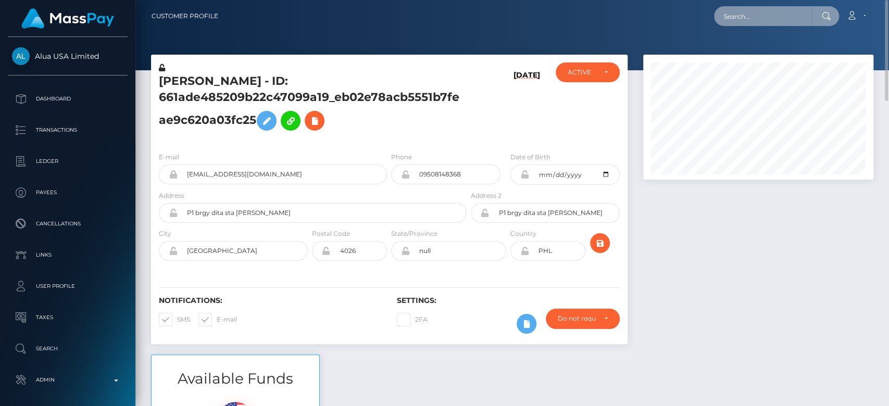
click at [779, 12] on input "text" at bounding box center [763, 16] width 98 height 20
paste input "bellla.innes95@gmail.com"
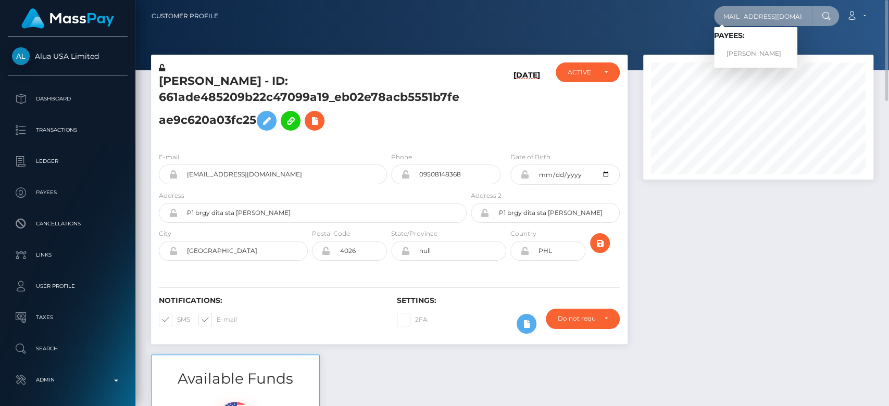
type input "bellla.innes95@gmail.com"
click at [759, 50] on link "BELLA INNES" at bounding box center [755, 53] width 83 height 19
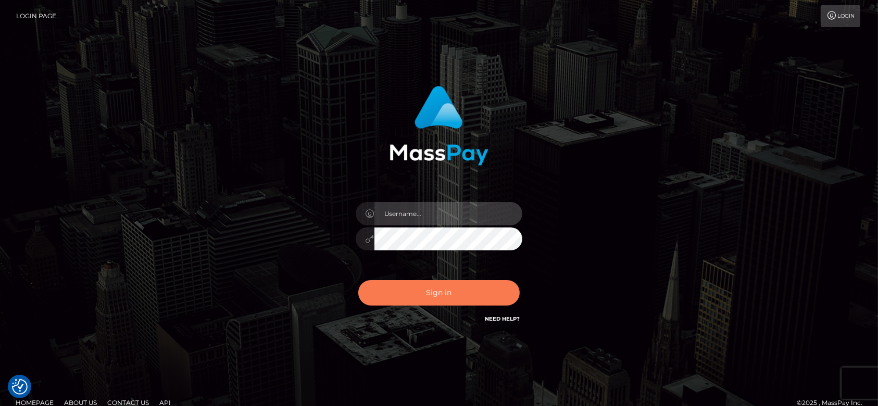
type input "[DOMAIN_NAME]"
click at [460, 298] on button "Sign in" at bounding box center [438, 293] width 161 height 26
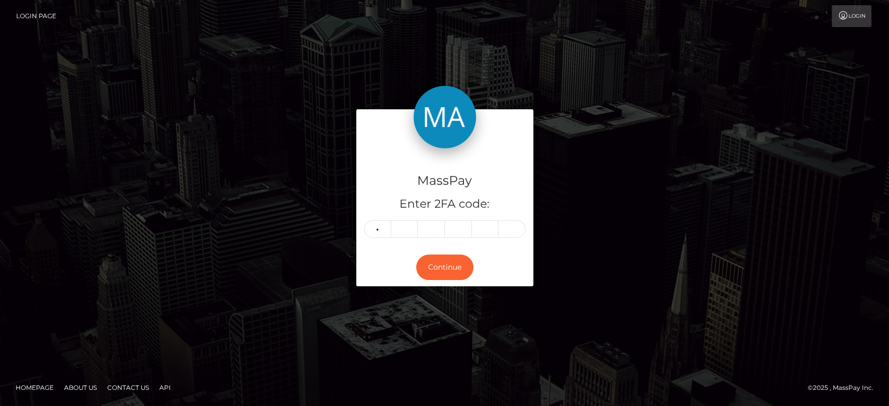
type input "0"
type input "2"
type input "1"
type input "2"
type input "8"
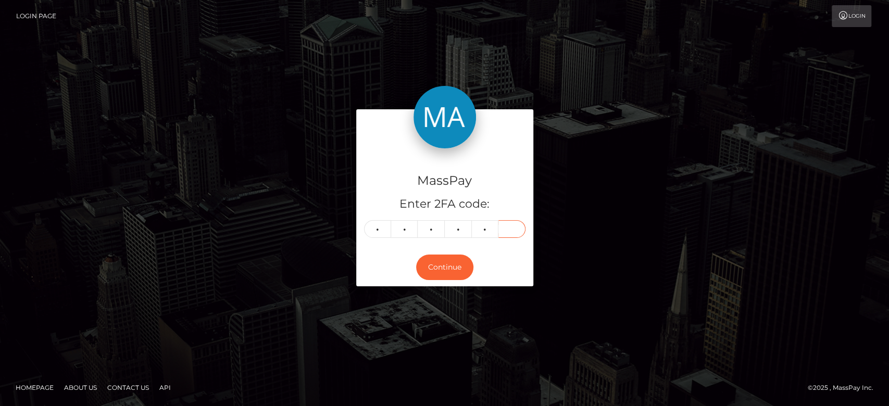
type input "9"
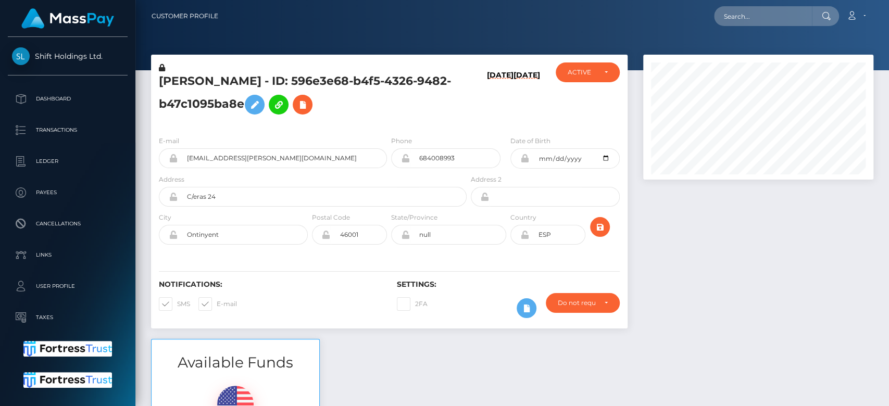
scroll to position [125, 230]
click at [698, 242] on div at bounding box center [758, 197] width 246 height 284
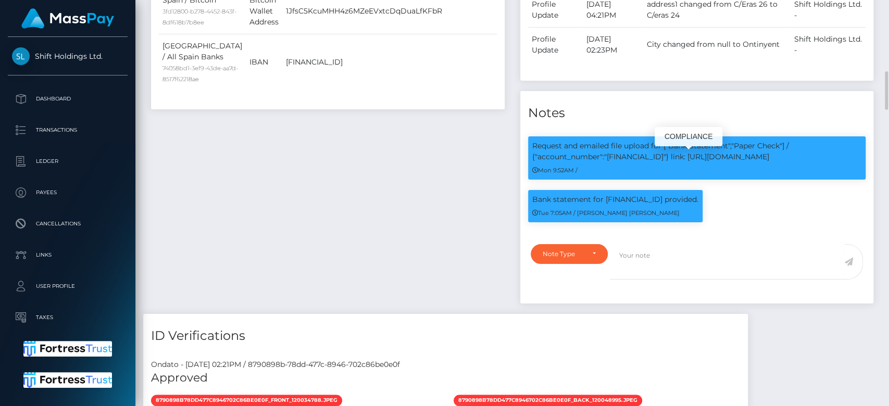
click at [663, 162] on p "Request and emailed file upload for ["Bank Statement","Paper Check"] / {"accoun…" at bounding box center [697, 152] width 330 height 22
click at [666, 204] on div "Bank statement for ES6521002739870100339233 provided. Tue 7:05AM / Doru Ioan Sz…" at bounding box center [615, 206] width 174 height 32
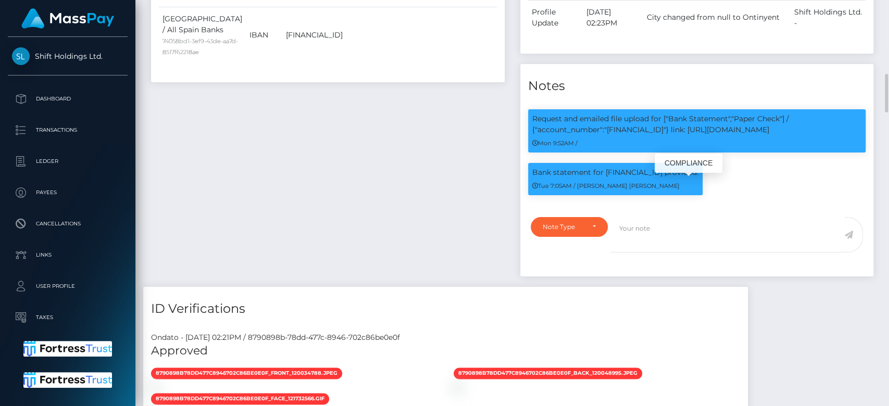
click at [641, 179] on div "Bank statement for ES6521002739870100339233 provided. Tue 7:05AM / Doru Ioan Sz…" at bounding box center [615, 179] width 174 height 32
copy p "ES6521002739870100339233"
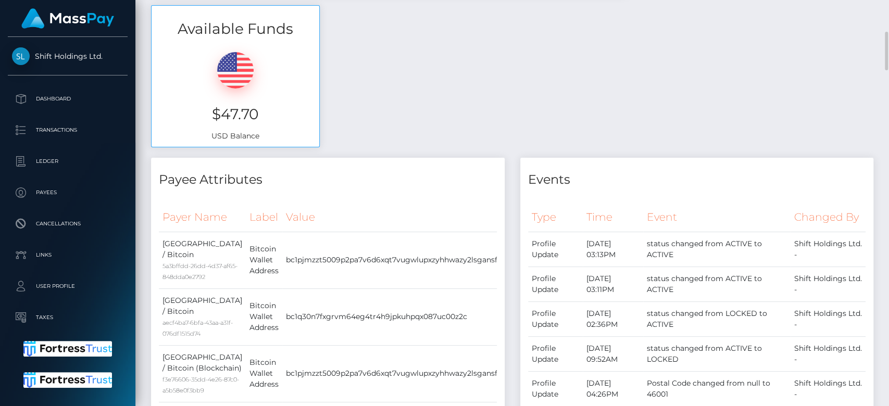
click at [521, 133] on div "Available Funds $47.70 USD Balance" at bounding box center [512, 81] width 738 height 153
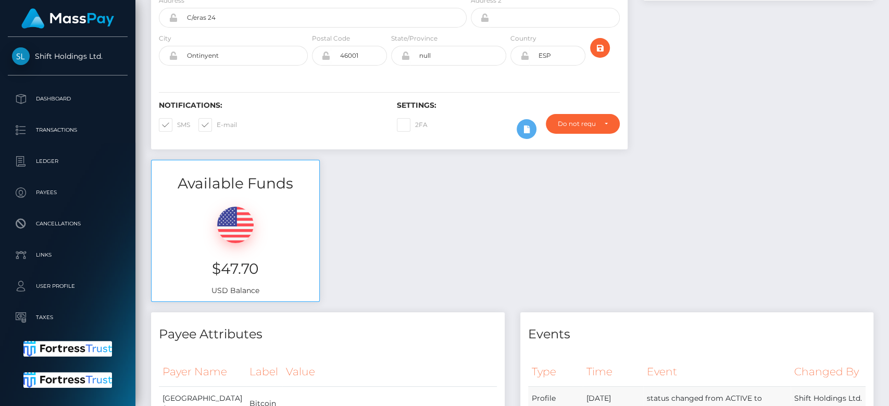
scroll to position [0, 0]
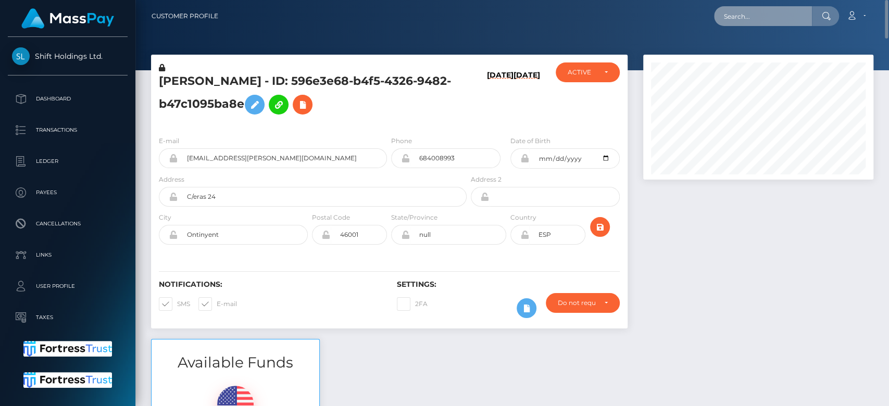
click at [739, 10] on input "text" at bounding box center [763, 16] width 98 height 20
paste input "titsmcgee12346@gmail.com?"
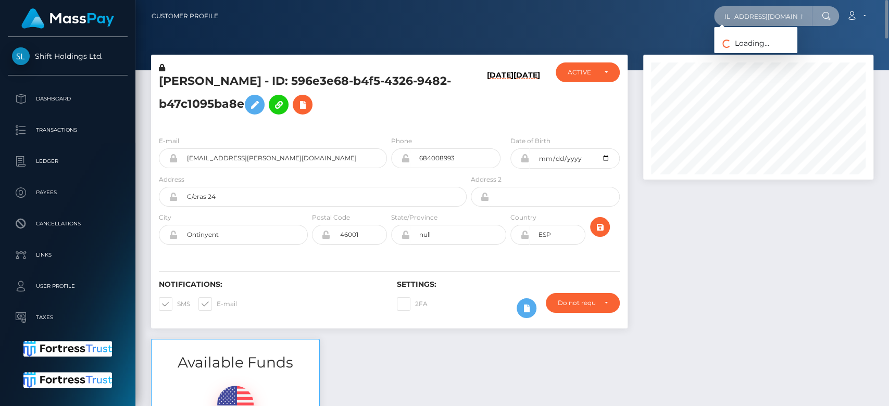
scroll to position [0, 13]
type input "titsmcgee12346@gmail.com"
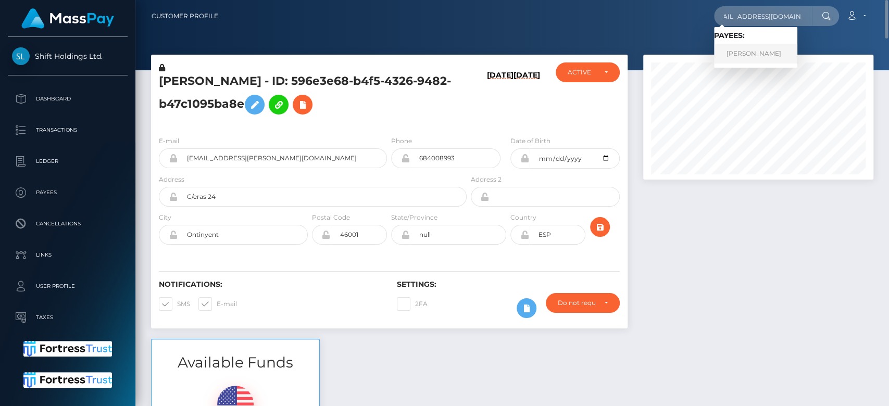
scroll to position [0, 0]
click at [746, 59] on link "Donnie Hill" at bounding box center [755, 53] width 83 height 19
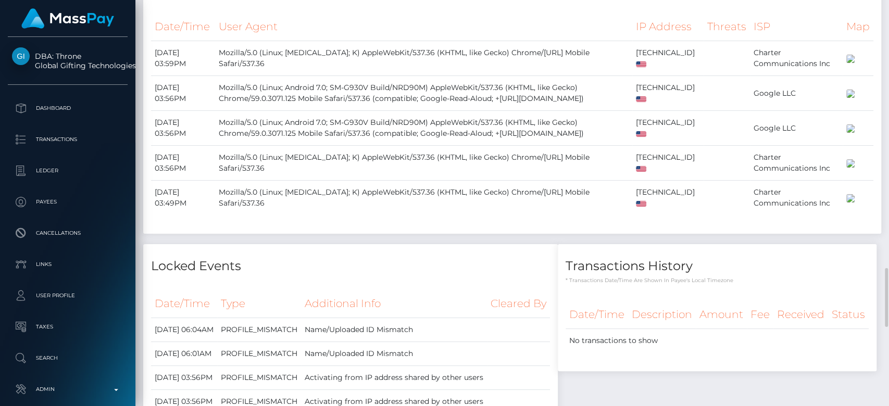
scroll to position [1629, 0]
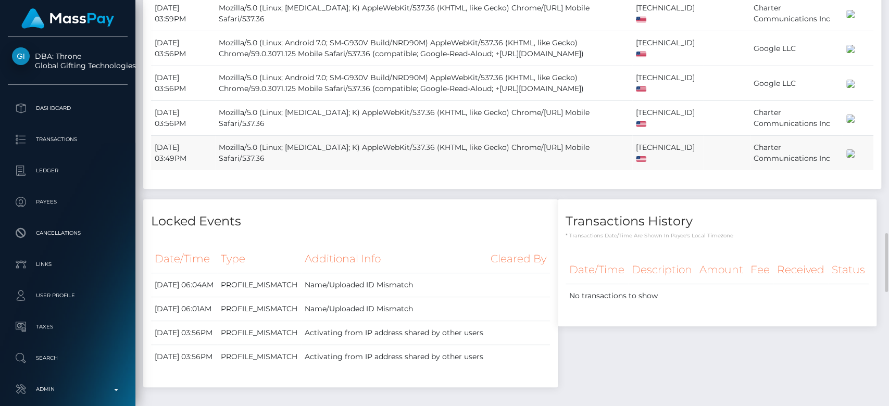
scroll to position [1597, 0]
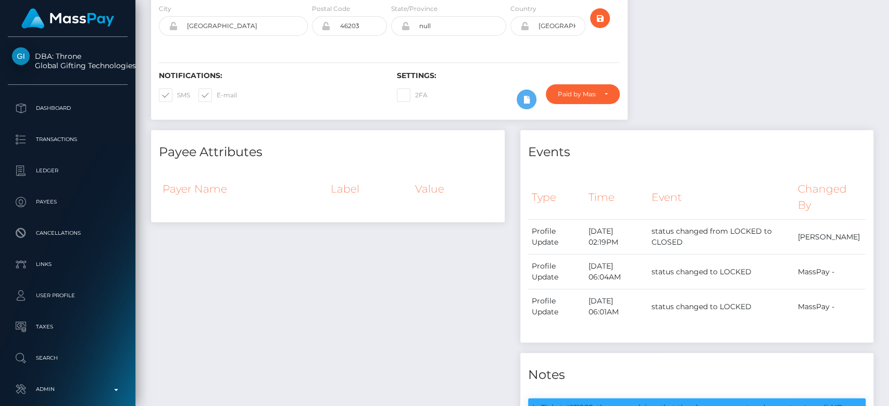
scroll to position [0, 0]
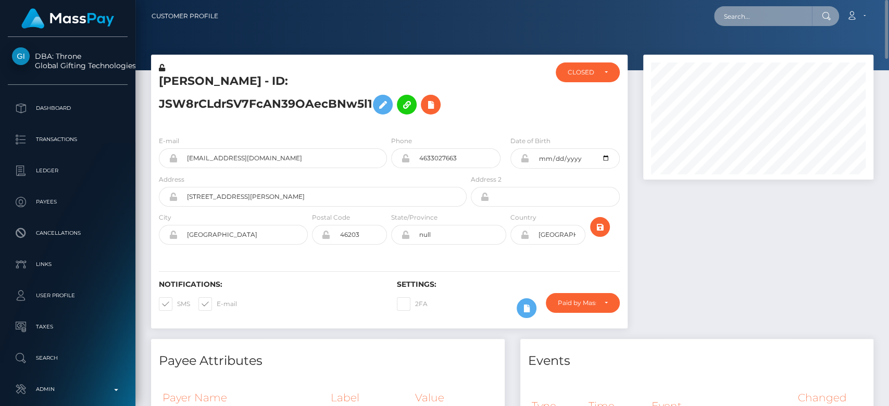
click at [778, 16] on input "text" at bounding box center [763, 16] width 98 height 20
paste input "[EMAIL_ADDRESS][PERSON_NAME][DOMAIN_NAME]"
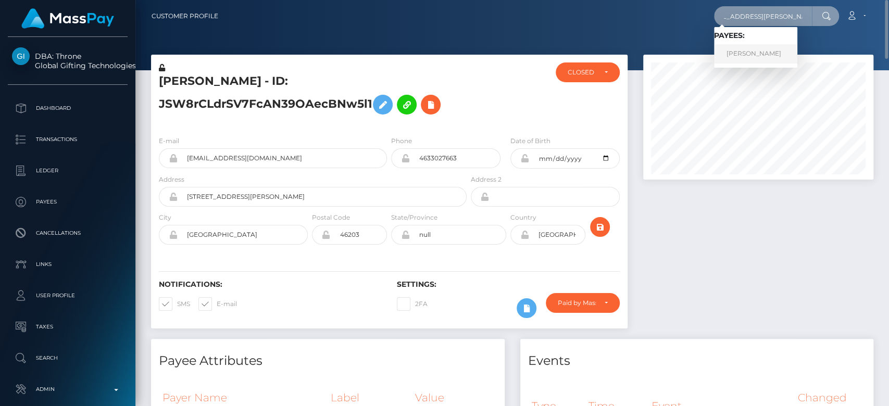
type input "[EMAIL_ADDRESS][PERSON_NAME][DOMAIN_NAME]"
click at [748, 48] on link "[PERSON_NAME]" at bounding box center [755, 53] width 83 height 19
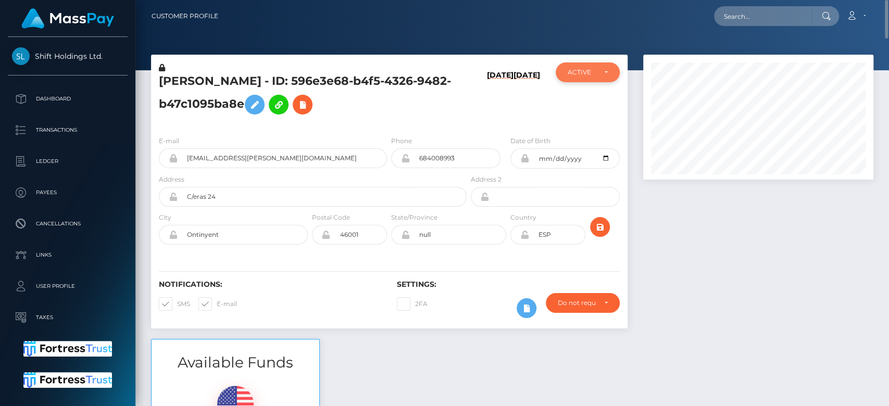
click at [588, 69] on div "ACTIVE" at bounding box center [581, 72] width 28 height 8
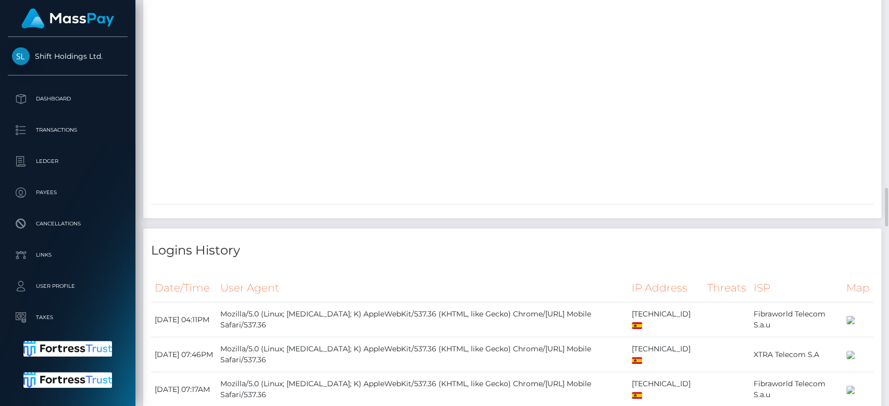
scroll to position [1970, 0]
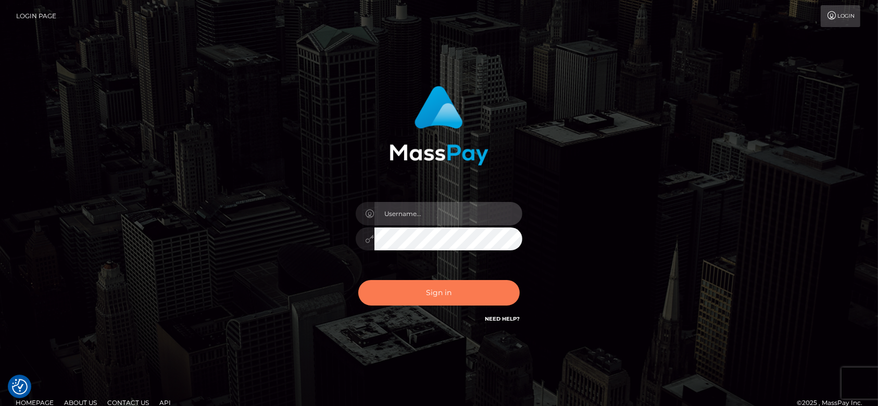
type input "[DOMAIN_NAME]"
click at [437, 293] on button "Sign in" at bounding box center [438, 293] width 161 height 26
type input "[DOMAIN_NAME]"
click at [429, 289] on button "Sign in" at bounding box center [438, 293] width 161 height 26
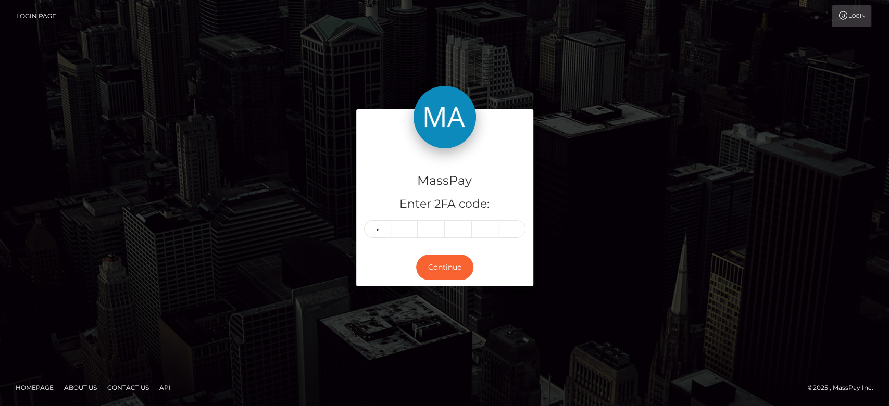
type input "9"
type input "8"
type input "5"
type input "8"
type input "9"
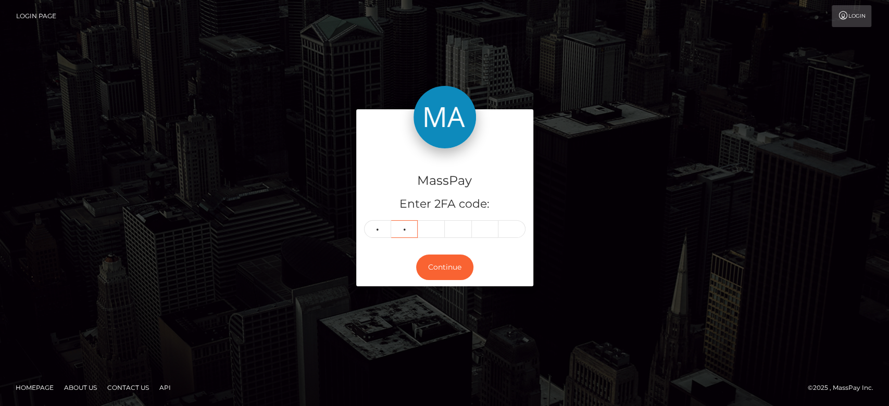
type input "8"
type input "5"
type input "7"
type input "6"
type input "2"
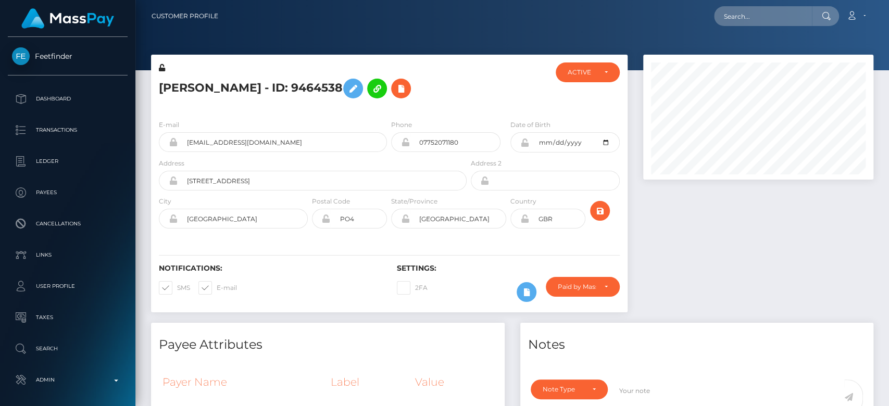
scroll to position [125, 230]
click at [704, 221] on div at bounding box center [758, 189] width 246 height 268
click at [407, 91] on icon at bounding box center [401, 88] width 12 height 13
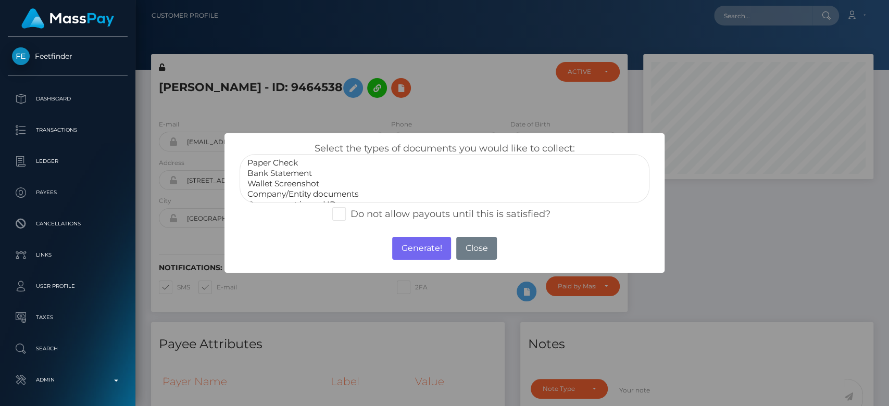
scroll to position [20, 0]
select select "Government issued ID"
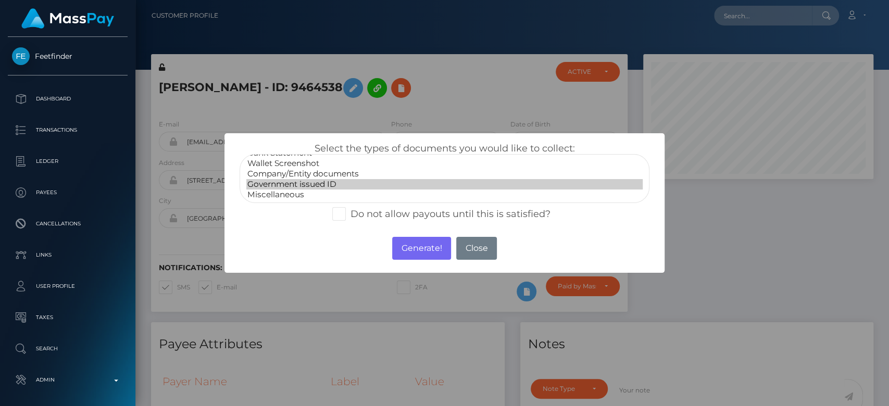
click at [329, 186] on option "Government issued ID" at bounding box center [444, 184] width 396 height 10
click at [420, 248] on button "Generate!" at bounding box center [421, 248] width 59 height 23
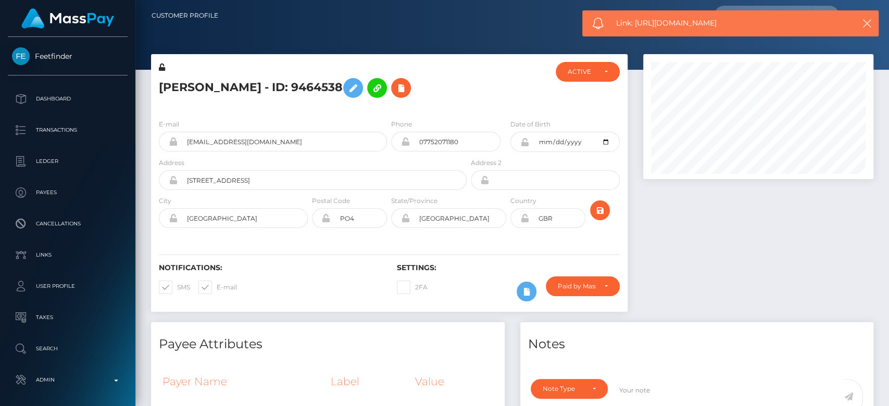
drag, startPoint x: 731, startPoint y: 21, endPoint x: 637, endPoint y: 19, distance: 94.3
click at [637, 19] on span "Link: https://l.maspay.io/slvUL" at bounding box center [728, 23] width 224 height 11
copy span "https://l.maspay.io/slvUL"
